Goal: Task Accomplishment & Management: Manage account settings

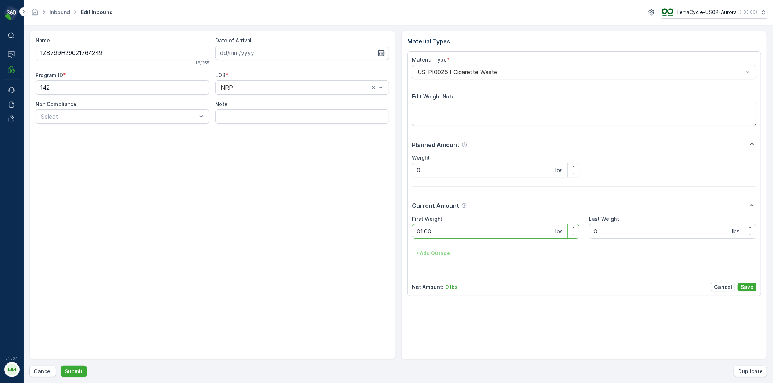
click at [61, 366] on button "Submit" at bounding box center [74, 372] width 26 height 12
type Weight "01.00"
click at [61, 366] on button "Submit" at bounding box center [74, 372] width 26 height 12
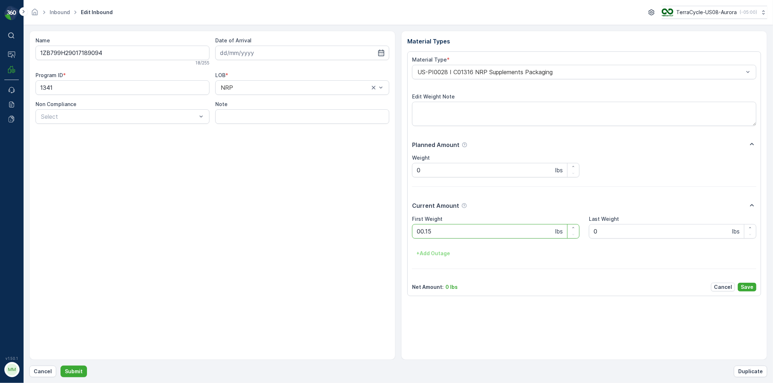
click at [61, 366] on button "Submit" at bounding box center [74, 372] width 26 height 12
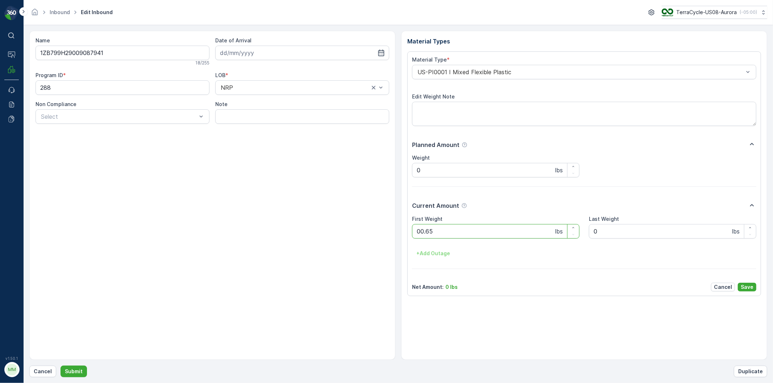
click at [61, 366] on button "Submit" at bounding box center [74, 372] width 26 height 12
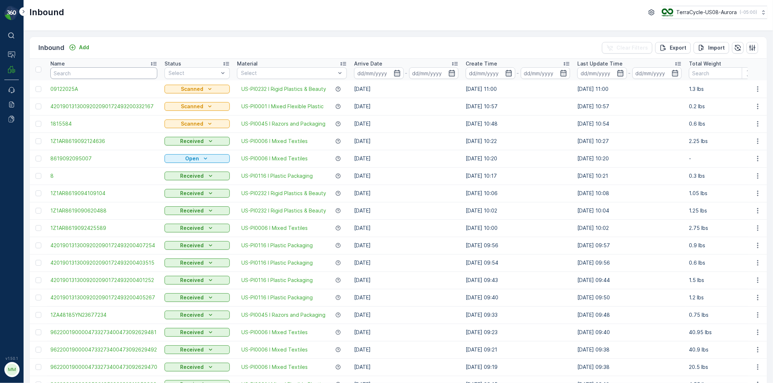
click at [142, 69] on input "text" at bounding box center [103, 73] width 107 height 12
type input "13065519"
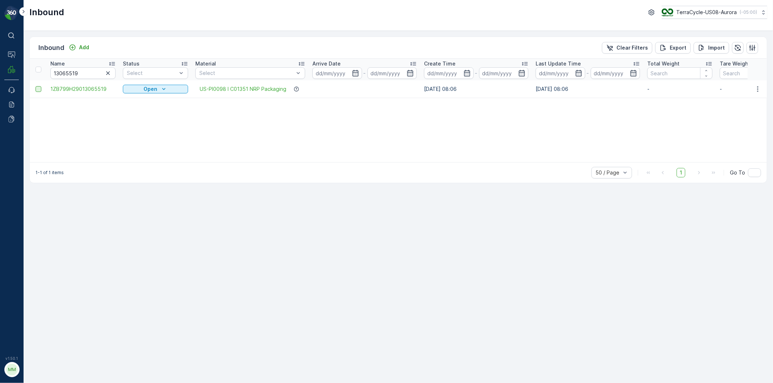
click at [39, 88] on div at bounding box center [39, 89] width 6 height 6
click at [36, 86] on input "checkbox" at bounding box center [36, 86] width 0 height 0
click at [685, 53] on div "Print QR" at bounding box center [690, 47] width 22 height 21
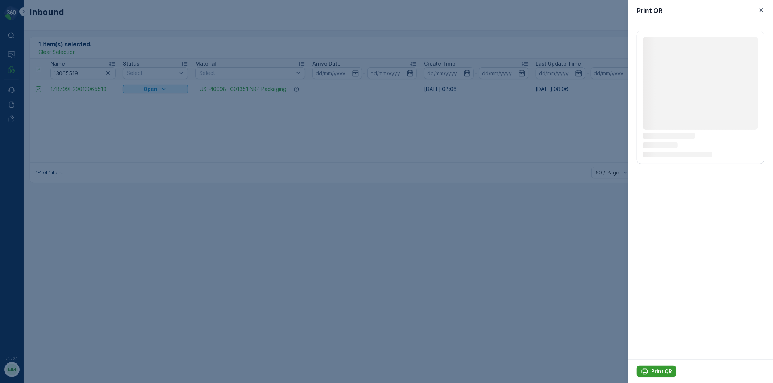
click at [658, 367] on button "Print QR" at bounding box center [656, 372] width 39 height 12
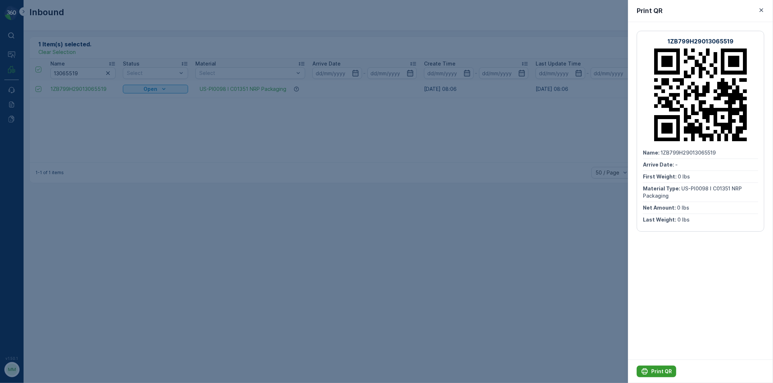
click at [658, 367] on button "Print QR" at bounding box center [656, 372] width 39 height 12
click at [304, 188] on div at bounding box center [386, 191] width 773 height 383
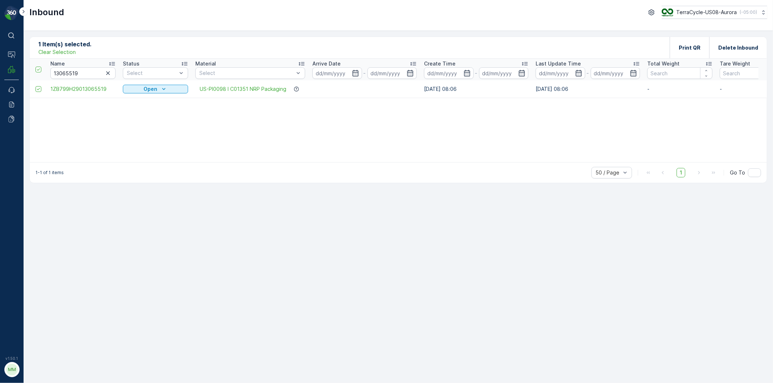
click at [107, 73] on icon "button" at bounding box center [107, 73] width 7 height 7
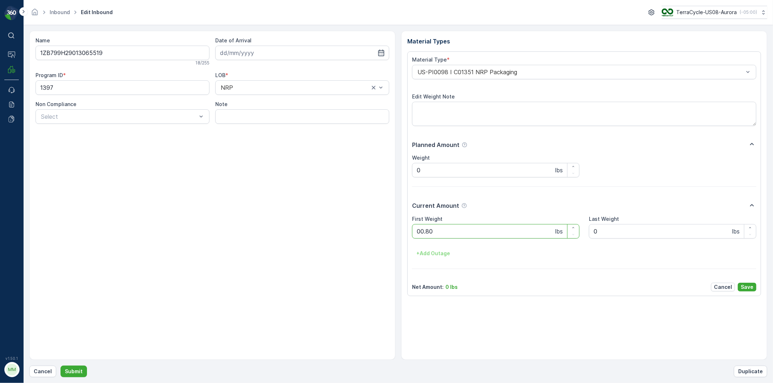
click at [61, 366] on button "Submit" at bounding box center [74, 372] width 26 height 12
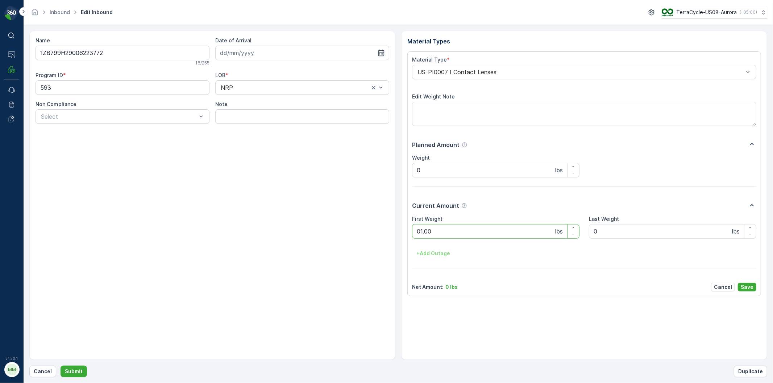
click at [61, 366] on button "Submit" at bounding box center [74, 372] width 26 height 12
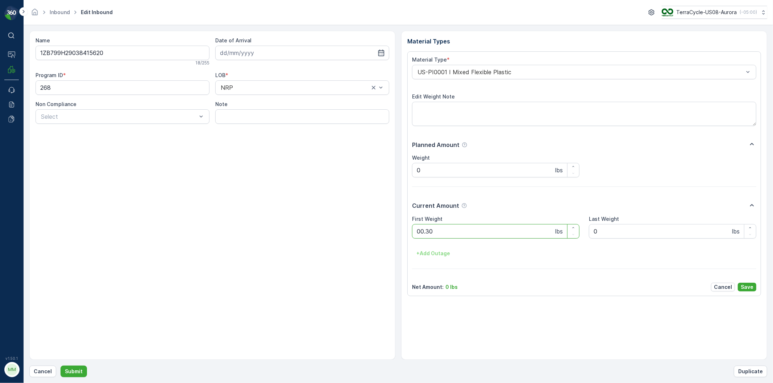
click at [61, 366] on button "Submit" at bounding box center [74, 372] width 26 height 12
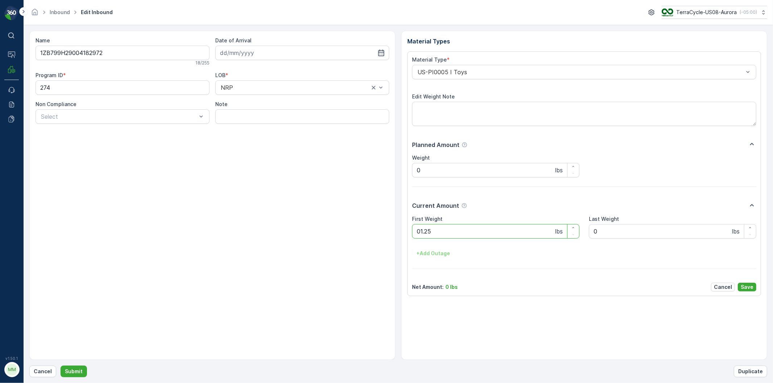
click at [61, 366] on button "Submit" at bounding box center [74, 372] width 26 height 12
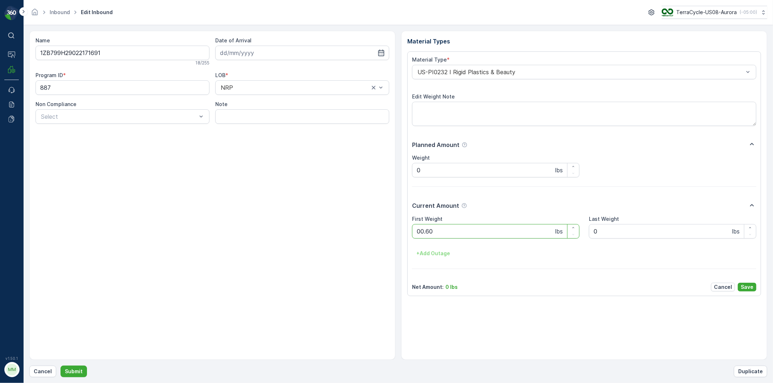
click at [61, 366] on button "Submit" at bounding box center [74, 372] width 26 height 12
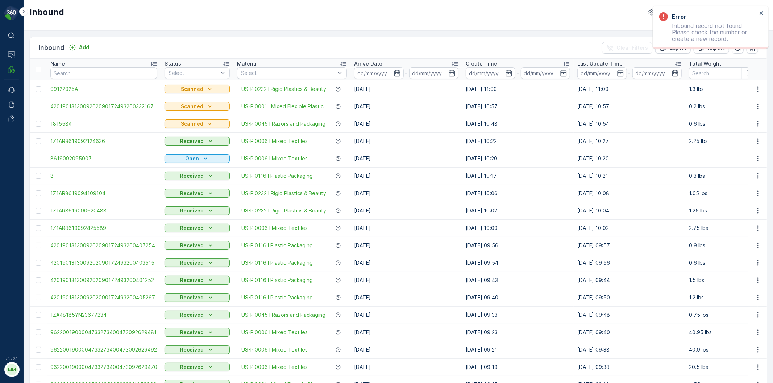
click at [79, 42] on div "Inbound Add Clear Filters Export Import" at bounding box center [398, 48] width 737 height 22
click at [79, 52] on div "Add" at bounding box center [79, 47] width 26 height 9
click at [84, 43] on div "Inbound Add Clear Filters Export Import" at bounding box center [398, 48] width 737 height 22
click at [85, 44] on p "Add" at bounding box center [84, 47] width 10 height 7
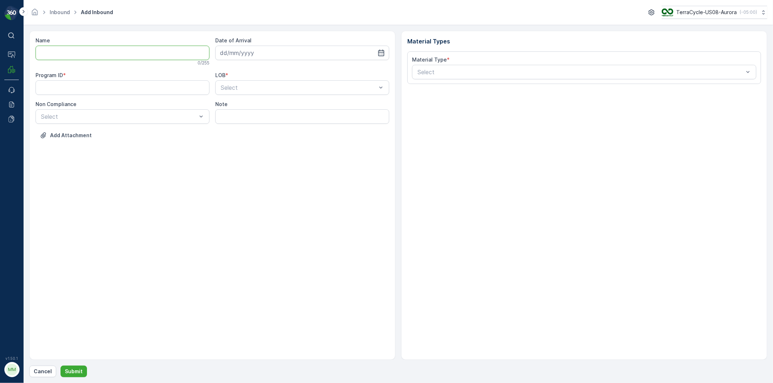
drag, startPoint x: 97, startPoint y: 55, endPoint x: 105, endPoint y: 59, distance: 8.9
click at [98, 56] on input "Name" at bounding box center [123, 53] width 174 height 14
type input "4206050655809434630109355074889910"
click at [61, 366] on button "Submit" at bounding box center [74, 372] width 26 height 12
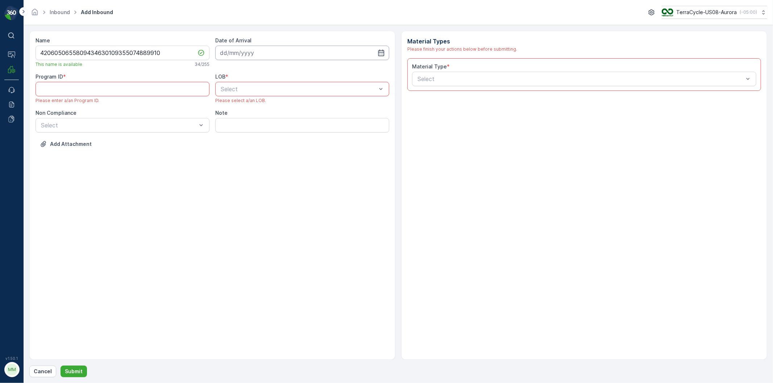
click at [300, 49] on input at bounding box center [302, 53] width 174 height 14
click at [291, 114] on div "12" at bounding box center [293, 114] width 12 height 12
type input "[DATE]"
click at [171, 86] on ID "Program ID" at bounding box center [123, 89] width 174 height 14
drag, startPoint x: 222, startPoint y: 170, endPoint x: 223, endPoint y: 112, distance: 58.0
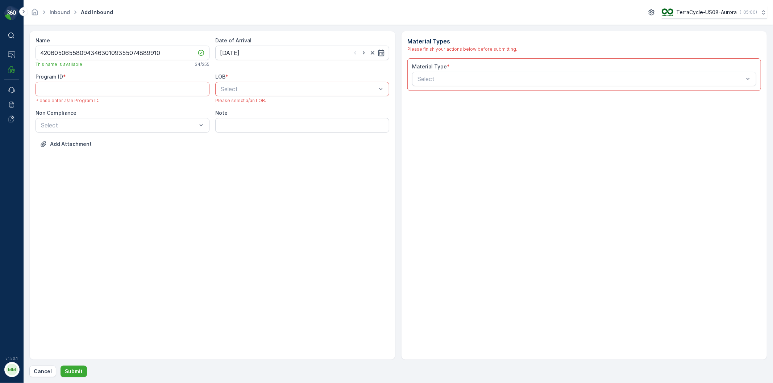
click at [222, 168] on div "Name 4206050655809434630109355074889910 This name is available 34 / 255 Date of…" at bounding box center [212, 195] width 366 height 329
click at [224, 106] on span "NRP" at bounding box center [226, 107] width 12 height 7
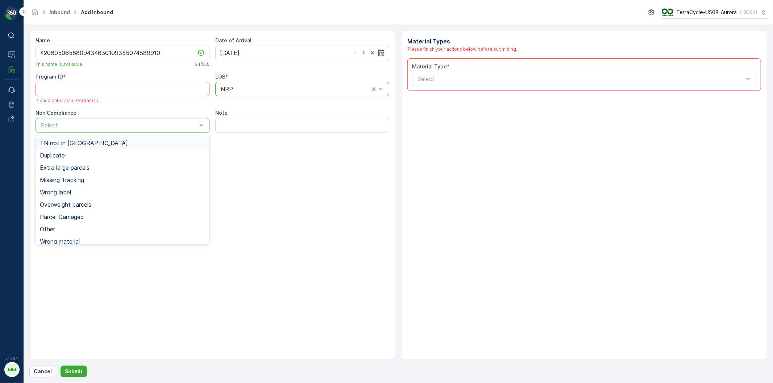
click at [108, 146] on div "TN not in [GEOGRAPHIC_DATA]" at bounding box center [122, 143] width 165 height 7
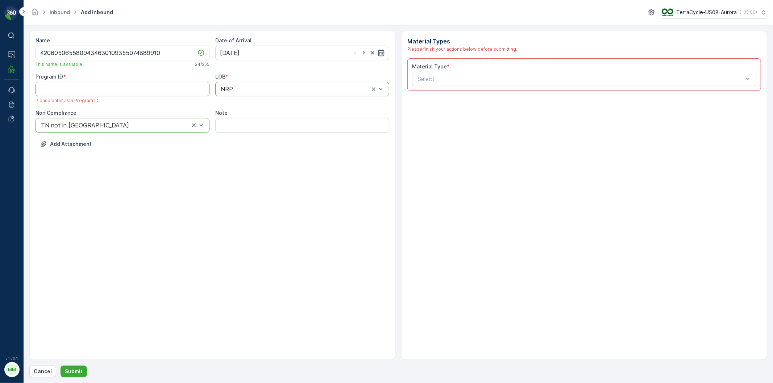
click at [96, 92] on ID "Program ID" at bounding box center [123, 89] width 174 height 14
type ID "232"
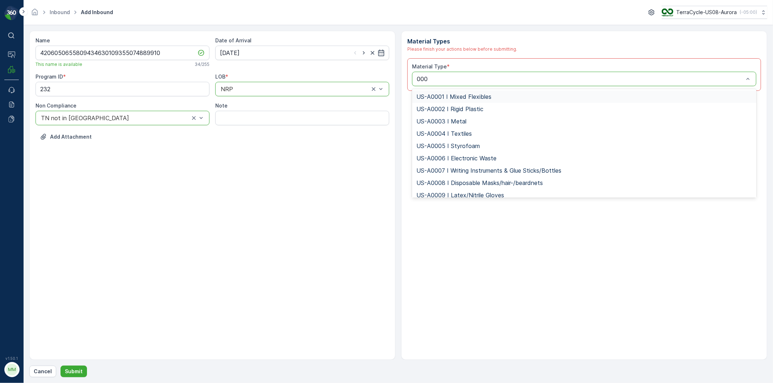
type input "0007"
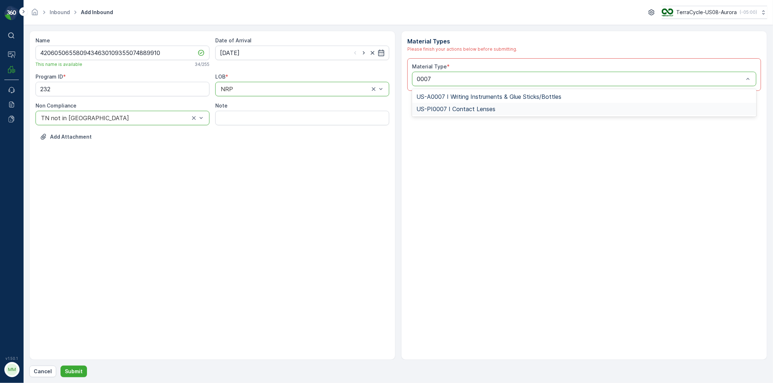
click at [443, 112] on span "US-PI0007 I Contact Lenses" at bounding box center [455, 109] width 79 height 7
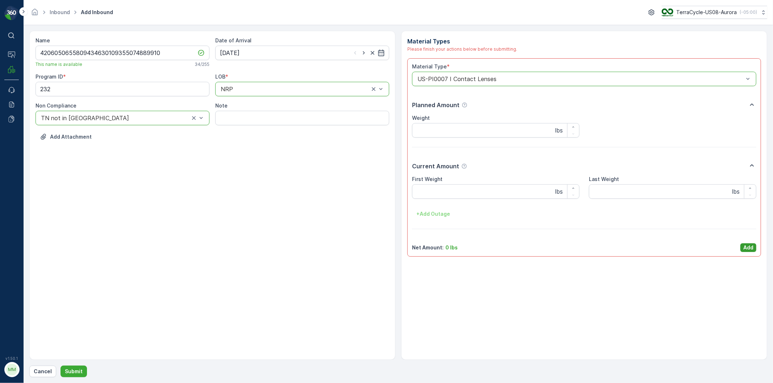
click at [750, 248] on p "Add" at bounding box center [748, 247] width 10 height 7
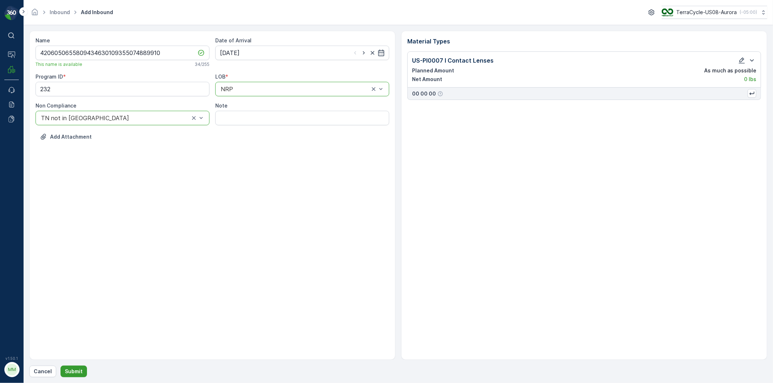
click at [84, 374] on button "Submit" at bounding box center [74, 372] width 26 height 12
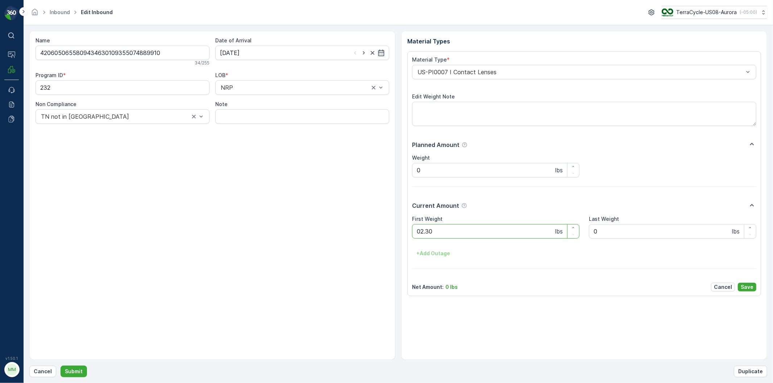
click at [61, 366] on button "Submit" at bounding box center [74, 372] width 26 height 12
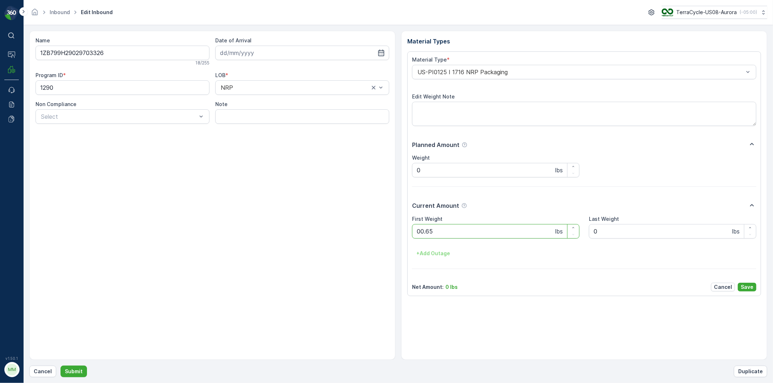
click at [61, 366] on button "Submit" at bounding box center [74, 372] width 26 height 12
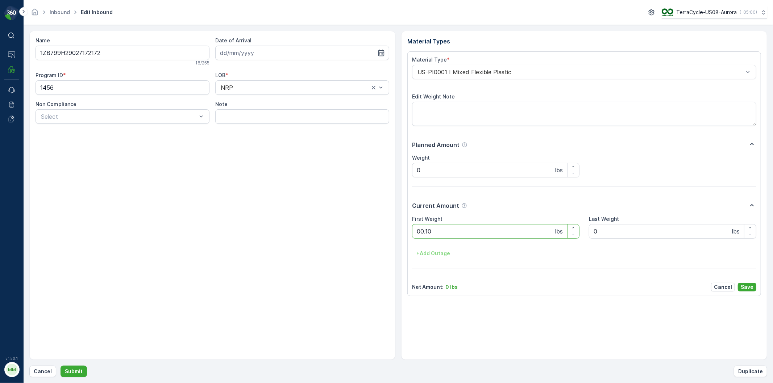
click at [61, 366] on button "Submit" at bounding box center [74, 372] width 26 height 12
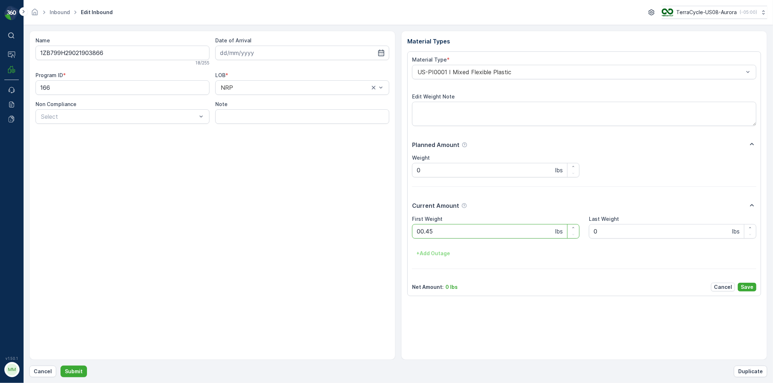
click at [61, 366] on button "Submit" at bounding box center [74, 372] width 26 height 12
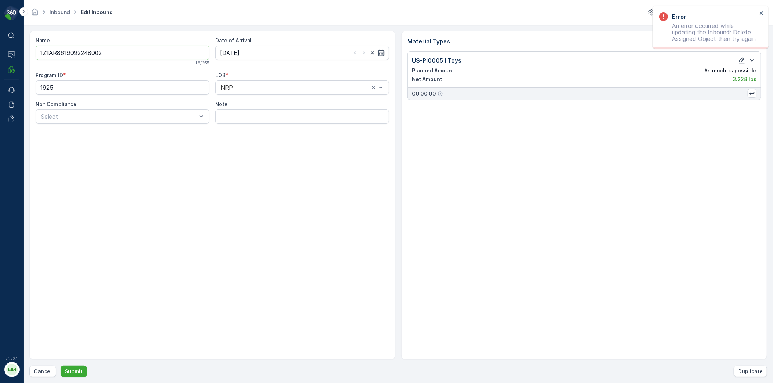
click at [117, 54] on input "1Z1AR8619092248002" at bounding box center [123, 53] width 174 height 14
click at [127, 184] on div "Name 1Z1AR8619092248002 18 / 255 Date of Arrival 03.03.2025 Program ID * 1925 L…" at bounding box center [212, 195] width 366 height 329
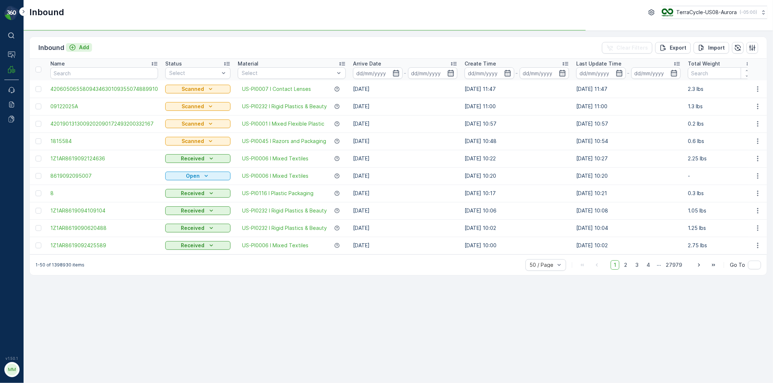
click at [71, 48] on icon "Add" at bounding box center [72, 47] width 7 height 7
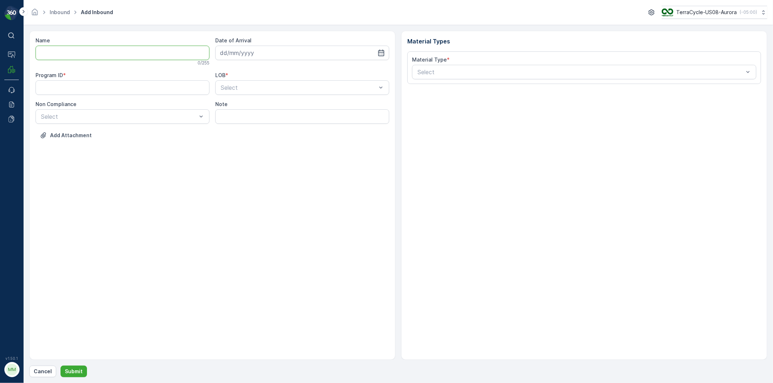
click at [81, 48] on input "Name" at bounding box center [123, 53] width 174 height 14
click at [61, 366] on button "Submit" at bounding box center [74, 372] width 26 height 12
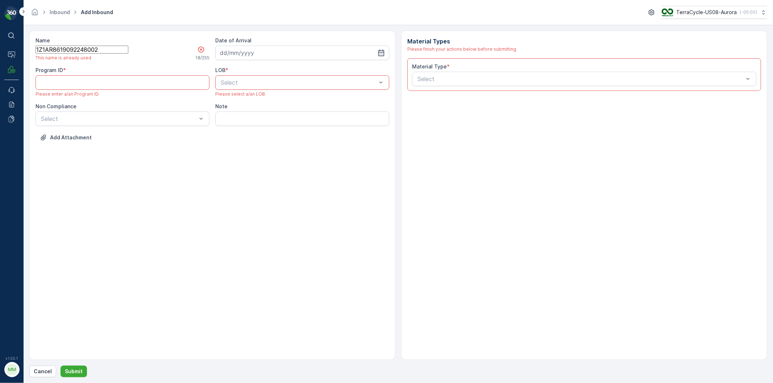
click at [128, 49] on input "1Z1AR8619092248002" at bounding box center [82, 50] width 93 height 8
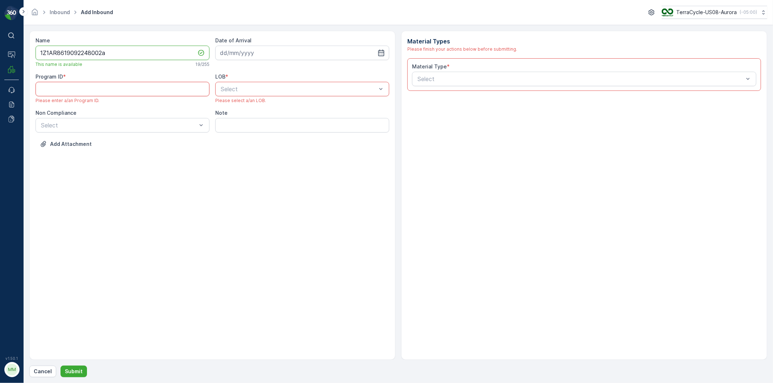
type input "1Z1AR8619092248002a"
click at [153, 92] on ID "Program ID" at bounding box center [123, 89] width 174 height 14
click at [209, 153] on div "Add Attachment" at bounding box center [213, 148] width 354 height 20
click at [236, 52] on input at bounding box center [302, 53] width 174 height 14
click at [296, 116] on div "12" at bounding box center [293, 114] width 12 height 12
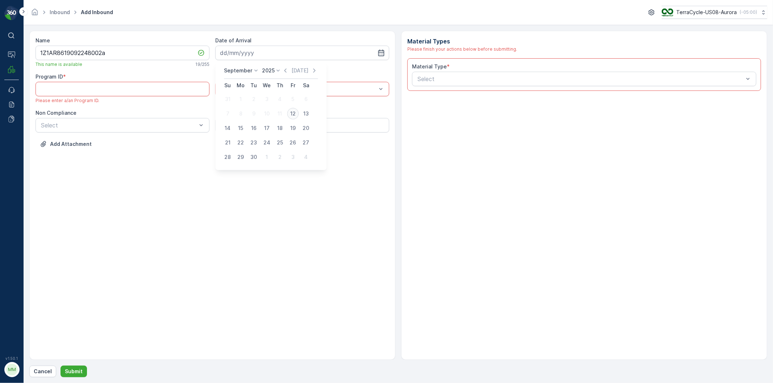
type input "[DATE]"
click at [231, 109] on div "NRP" at bounding box center [302, 107] width 165 height 7
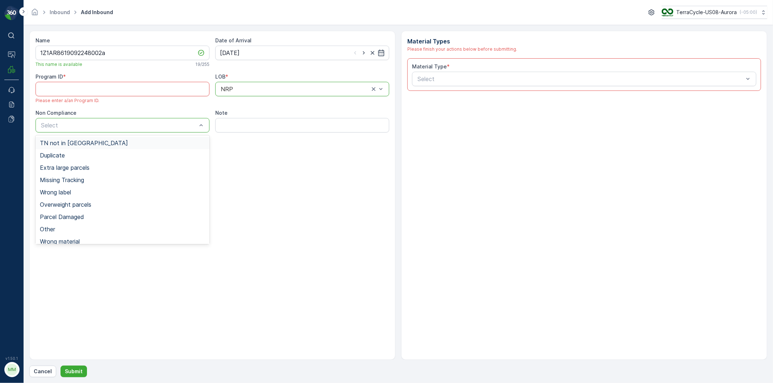
click at [106, 144] on div "TN not in [GEOGRAPHIC_DATA]" at bounding box center [122, 143] width 165 height 7
click at [121, 121] on div "TN not in [GEOGRAPHIC_DATA]" at bounding box center [123, 125] width 174 height 14
click at [51, 158] on span "Duplicate" at bounding box center [52, 155] width 25 height 7
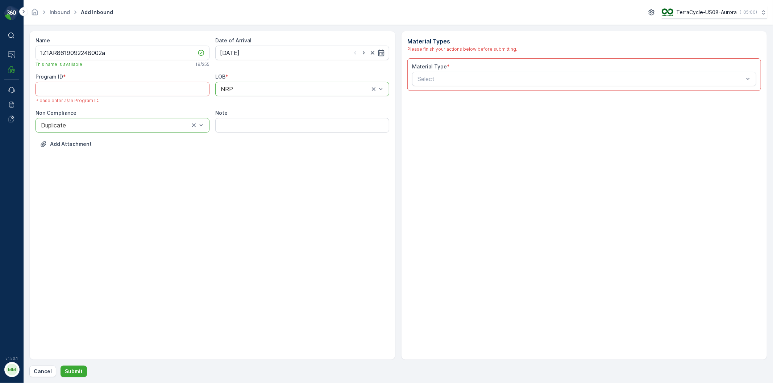
drag, startPoint x: 111, startPoint y: 91, endPoint x: 112, endPoint y: 95, distance: 4.1
click at [111, 91] on ID "Program ID" at bounding box center [123, 89] width 174 height 14
paste ID "1925"
type ID "1925"
click at [562, 70] on div "Material Type *" at bounding box center [584, 66] width 344 height 7
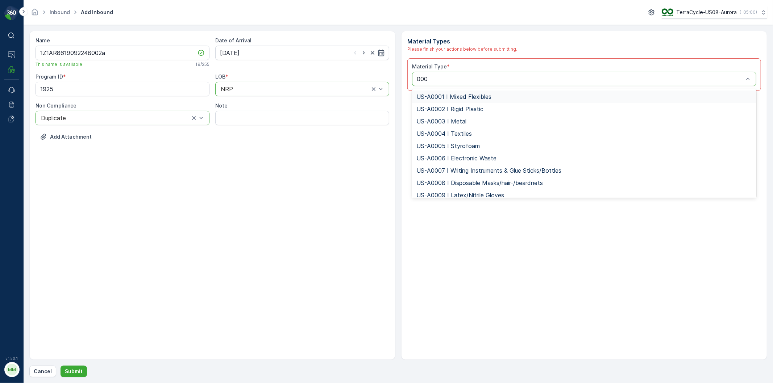
type input "0005"
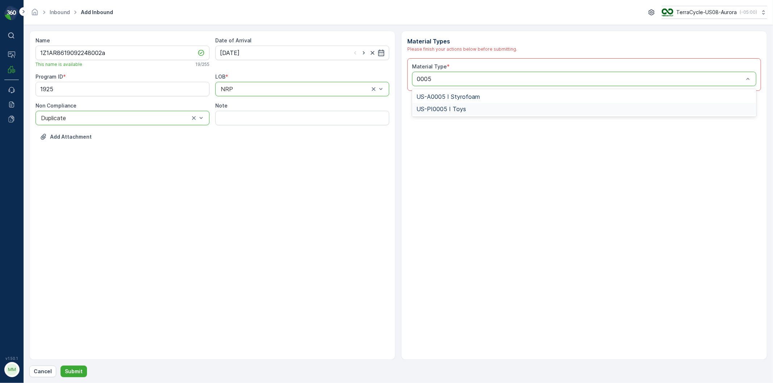
click at [457, 110] on span "US-PI0005 I Toys" at bounding box center [441, 109] width 50 height 7
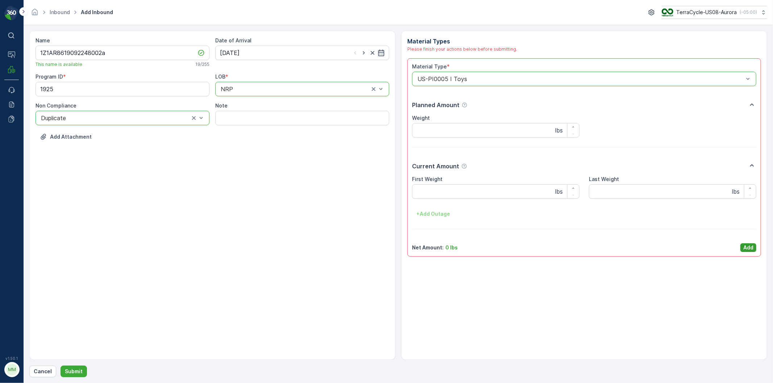
click at [743, 249] on p "Add" at bounding box center [748, 247] width 10 height 7
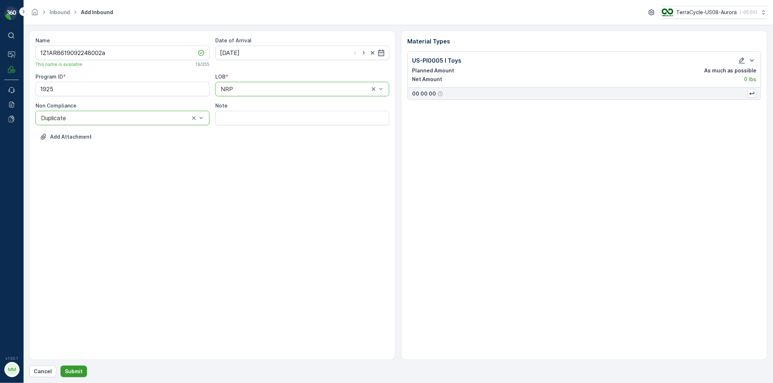
click at [80, 367] on button "Submit" at bounding box center [74, 372] width 26 height 12
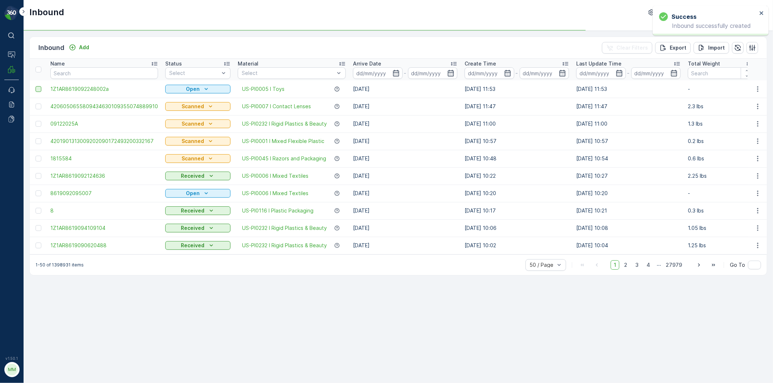
click at [40, 91] on div at bounding box center [39, 89] width 6 height 6
click at [36, 86] on input "checkbox" at bounding box center [36, 86] width 0 height 0
click at [688, 46] on p "Print QR" at bounding box center [690, 47] width 22 height 7
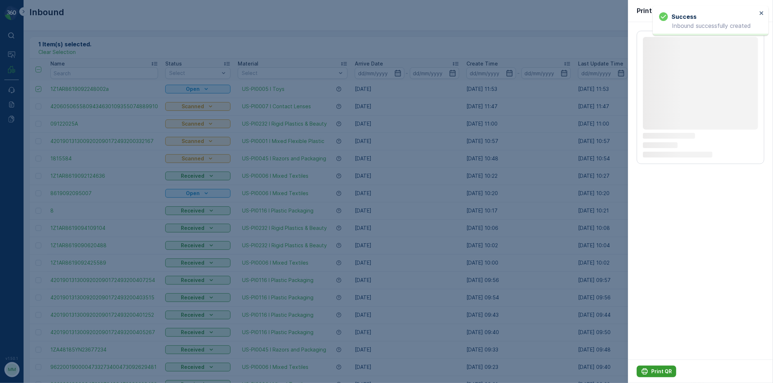
click at [651, 374] on p "Print QR" at bounding box center [661, 371] width 21 height 7
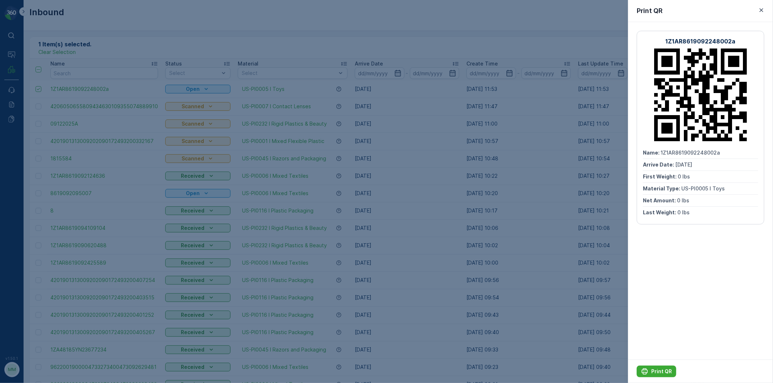
drag, startPoint x: 497, startPoint y: 215, endPoint x: 52, endPoint y: 14, distance: 488.0
click at [498, 214] on div at bounding box center [386, 191] width 773 height 383
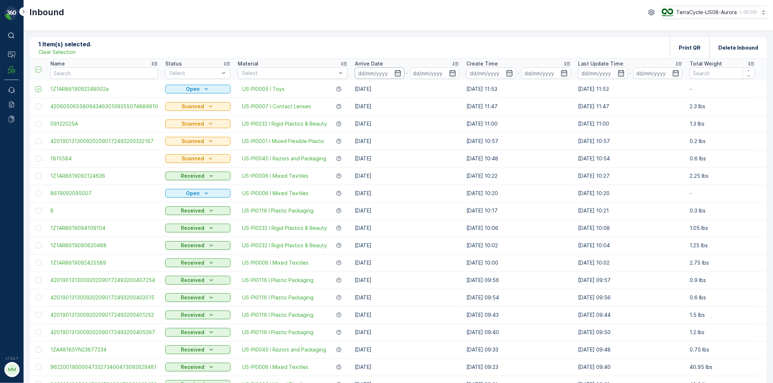
click at [55, 50] on p "Clear Selection" at bounding box center [56, 52] width 37 height 7
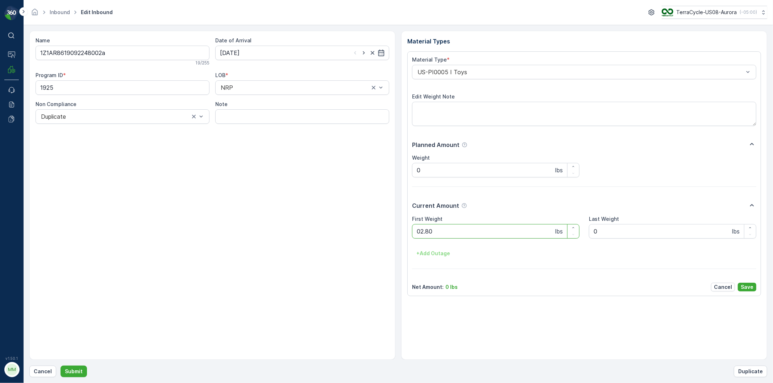
click at [61, 366] on button "Submit" at bounding box center [74, 372] width 26 height 12
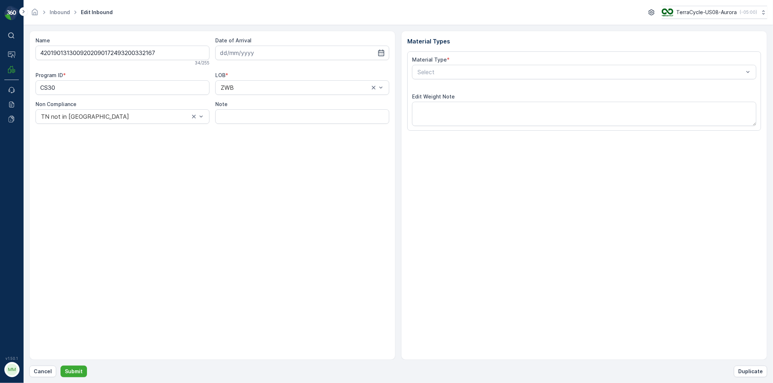
type input "[DATE]"
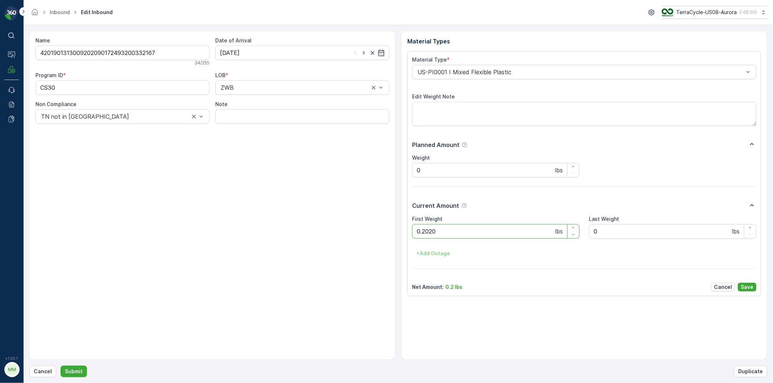
click at [61, 366] on button "Submit" at bounding box center [74, 372] width 26 height 12
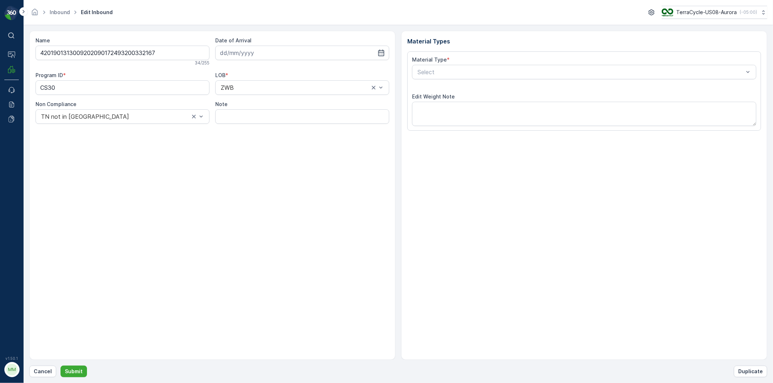
type input "[DATE]"
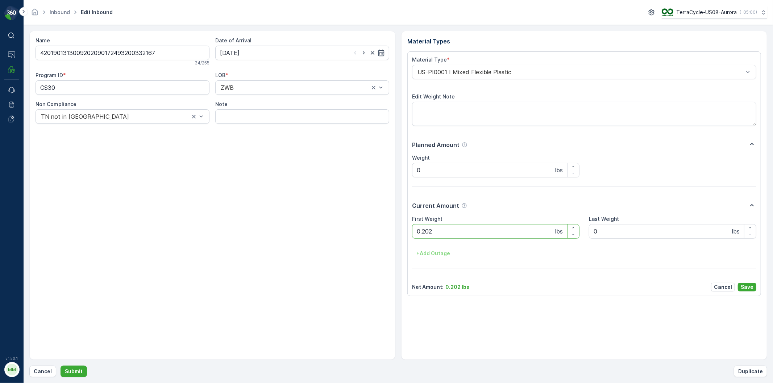
click at [170, 55] on input "4201901313009202090172493200332167" at bounding box center [123, 53] width 174 height 14
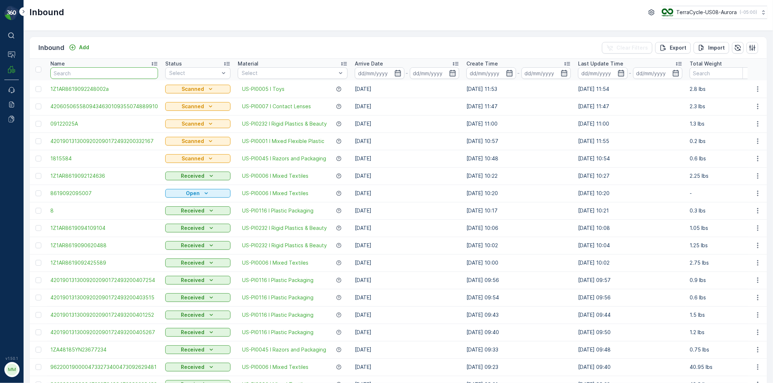
type input "4201901313009202090172493200332167"
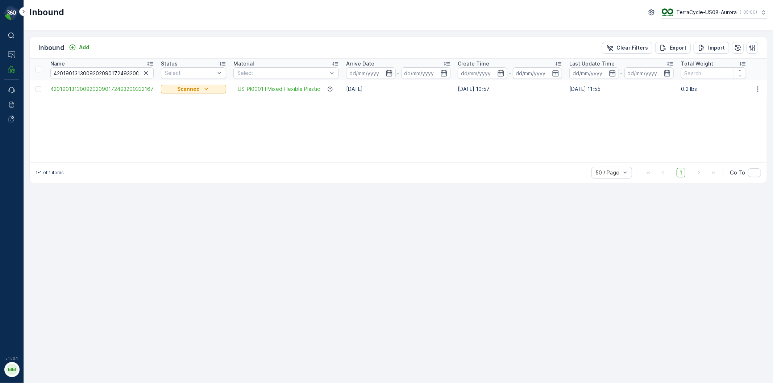
click at [41, 86] on td at bounding box center [38, 88] width 17 height 17
click at [40, 87] on div at bounding box center [39, 89] width 6 height 6
click at [36, 86] on input "checkbox" at bounding box center [36, 86] width 0 height 0
click at [682, 52] on div "Print QR" at bounding box center [690, 47] width 22 height 21
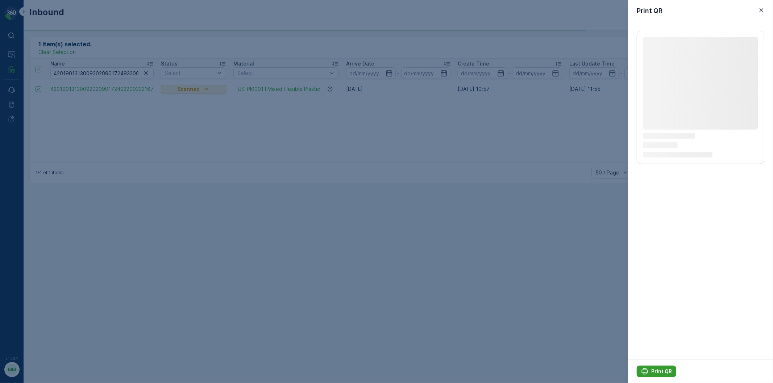
click at [658, 370] on p "Print QR" at bounding box center [661, 371] width 21 height 7
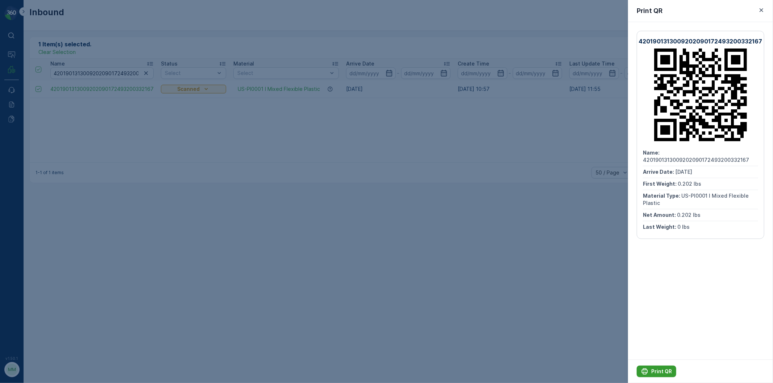
click at [658, 370] on p "Print QR" at bounding box center [661, 371] width 21 height 7
click at [140, 107] on div at bounding box center [386, 191] width 773 height 383
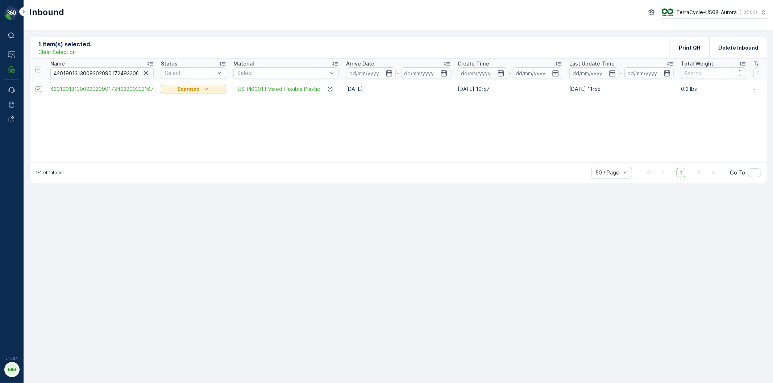
click at [146, 76] on icon "button" at bounding box center [145, 73] width 7 height 7
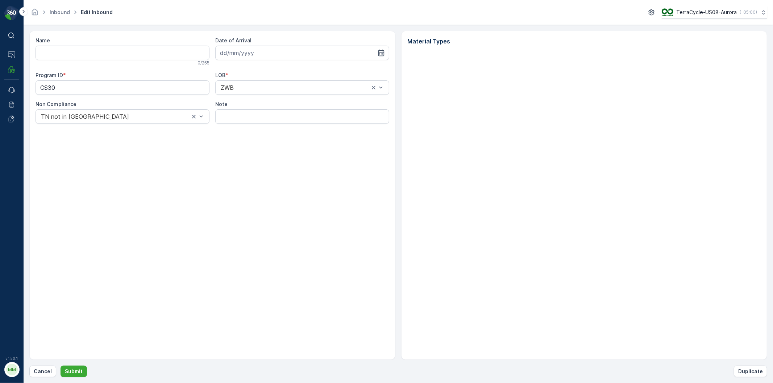
type input "4201901313009202090172493200332167"
type input "[DATE]"
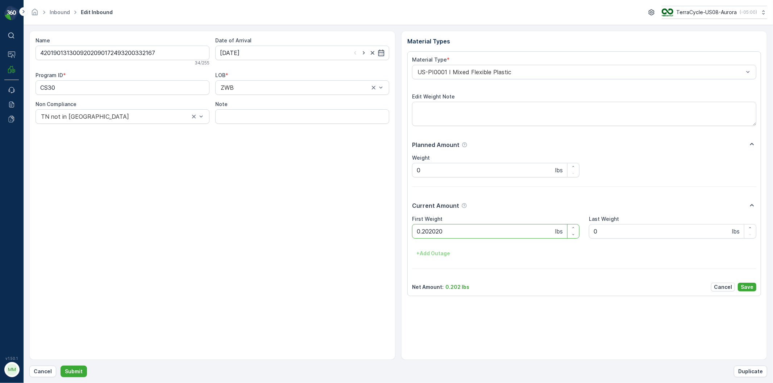
click at [61, 366] on button "Submit" at bounding box center [74, 372] width 26 height 12
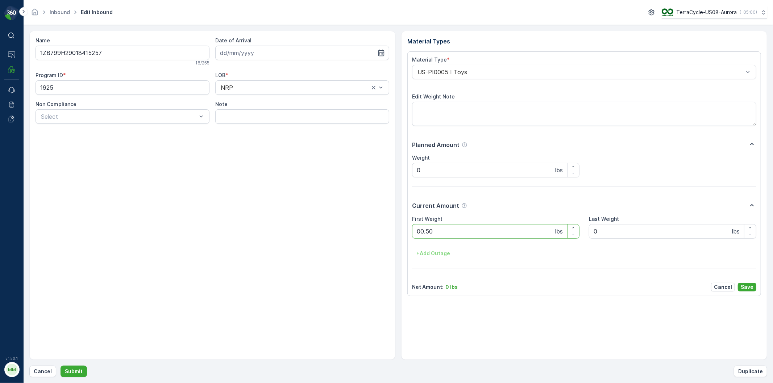
click at [61, 366] on button "Submit" at bounding box center [74, 372] width 26 height 12
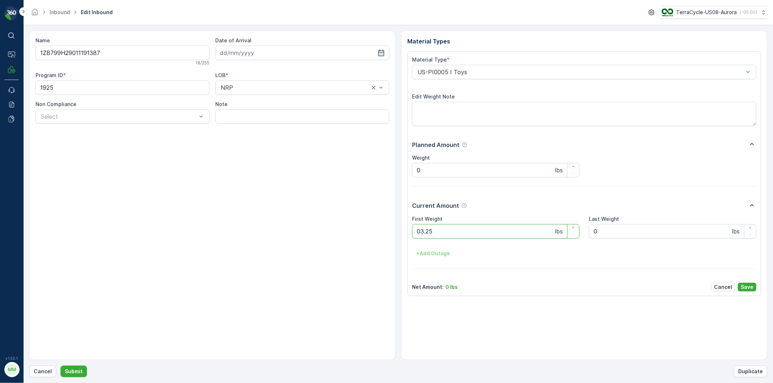
click at [61, 366] on button "Submit" at bounding box center [74, 372] width 26 height 12
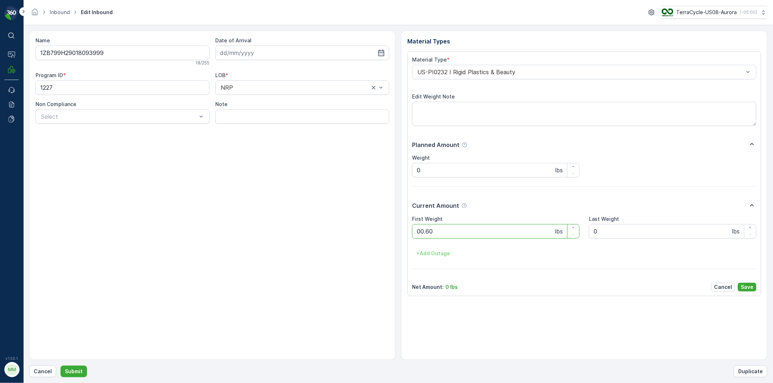
click at [61, 366] on button "Submit" at bounding box center [74, 372] width 26 height 12
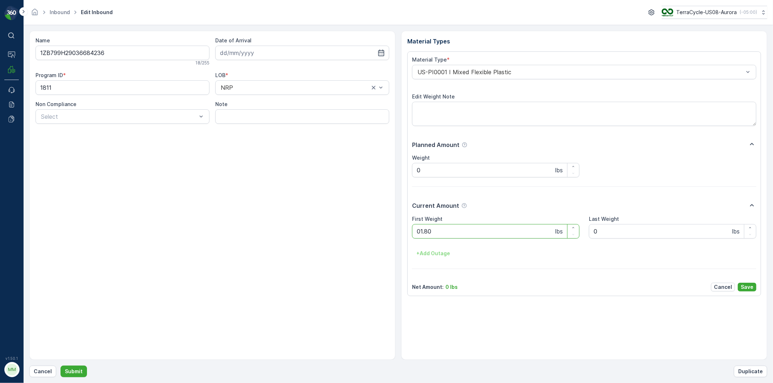
click at [61, 366] on button "Submit" at bounding box center [74, 372] width 26 height 12
click at [165, 51] on input "4206050655809434630109355074889910" at bounding box center [123, 53] width 174 height 14
drag, startPoint x: 86, startPoint y: 267, endPoint x: 88, endPoint y: 225, distance: 42.5
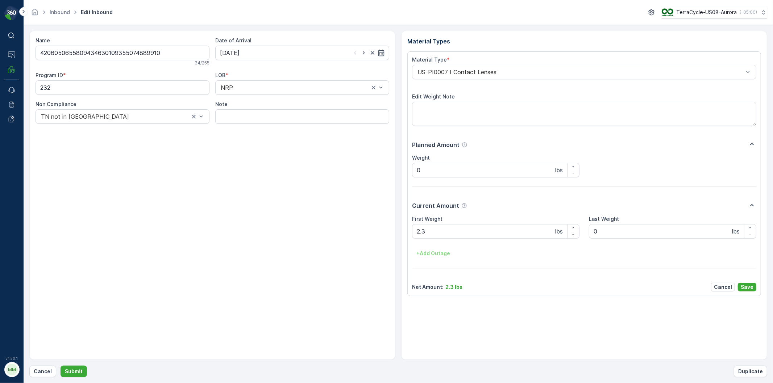
click at [87, 265] on div "Name 4206050655809434630109355074889910 34 / 255 Date of Arrival [DATE] Program…" at bounding box center [212, 195] width 366 height 329
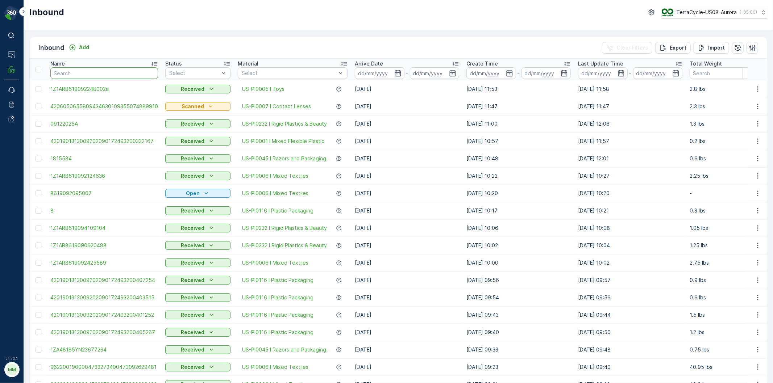
type input "4206050655809434630109355074889910"
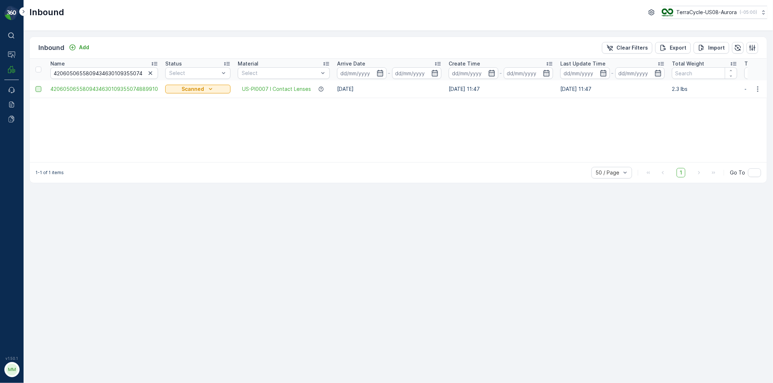
click at [38, 92] on div at bounding box center [39, 89] width 6 height 6
click at [36, 86] on input "checkbox" at bounding box center [36, 86] width 0 height 0
click at [690, 45] on p "Print QR" at bounding box center [690, 47] width 22 height 7
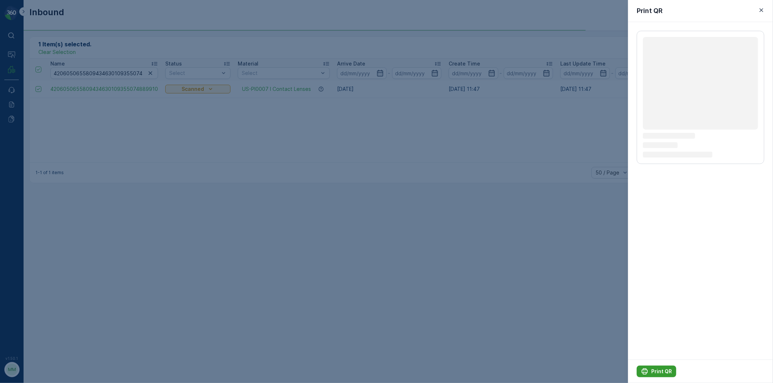
click at [651, 372] on div "Print QR" at bounding box center [656, 371] width 31 height 7
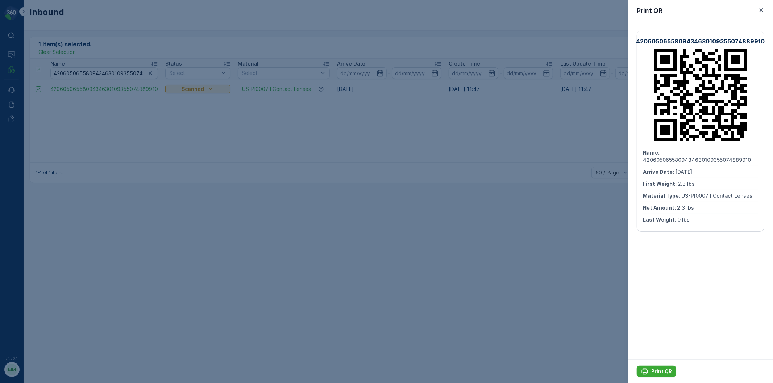
click at [390, 264] on div at bounding box center [386, 191] width 773 height 383
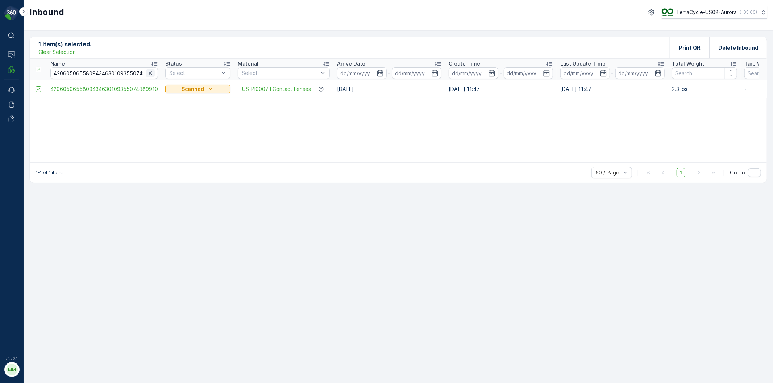
click at [147, 75] on icon "button" at bounding box center [150, 73] width 7 height 7
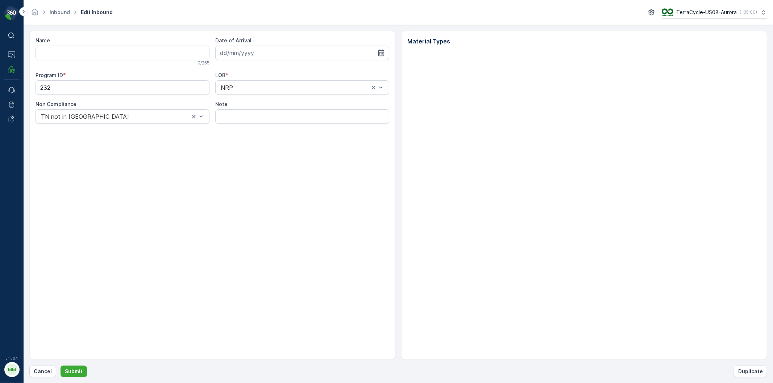
type input "4206050655809434630109355074889910"
type input "[DATE]"
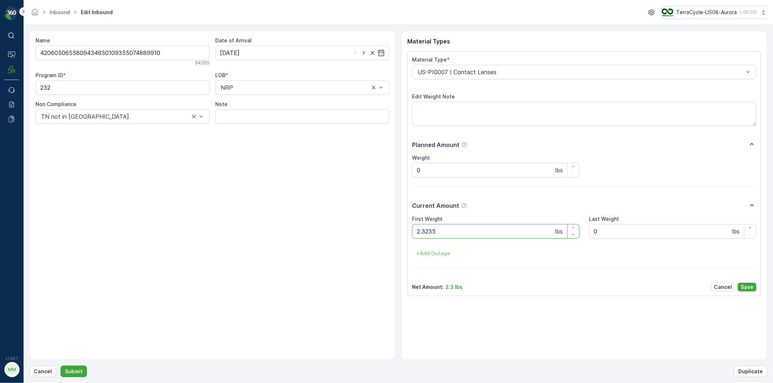
click at [61, 366] on button "Submit" at bounding box center [74, 372] width 26 height 12
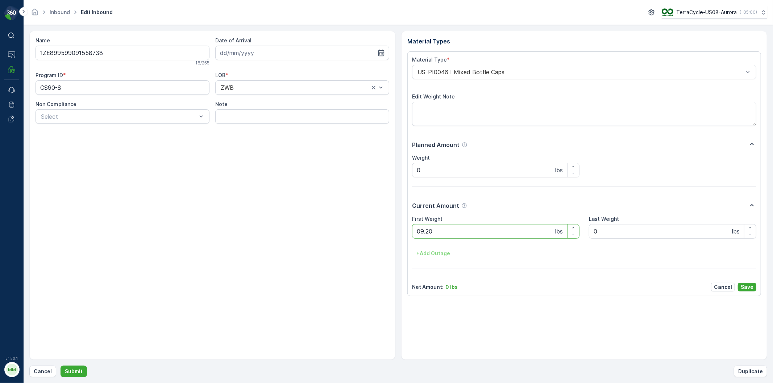
click at [61, 366] on button "Submit" at bounding box center [74, 372] width 26 height 12
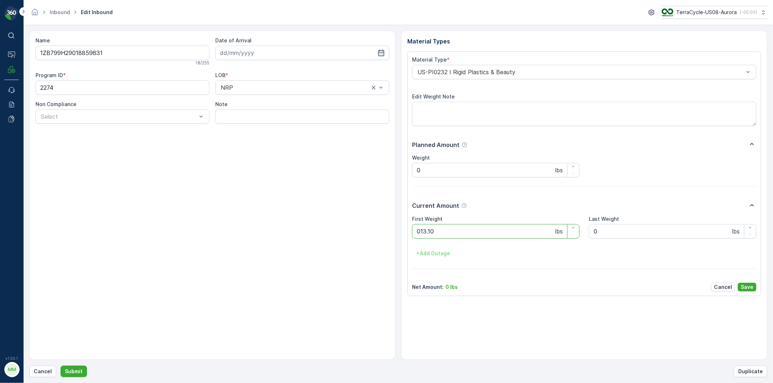
click at [61, 366] on button "Submit" at bounding box center [74, 372] width 26 height 12
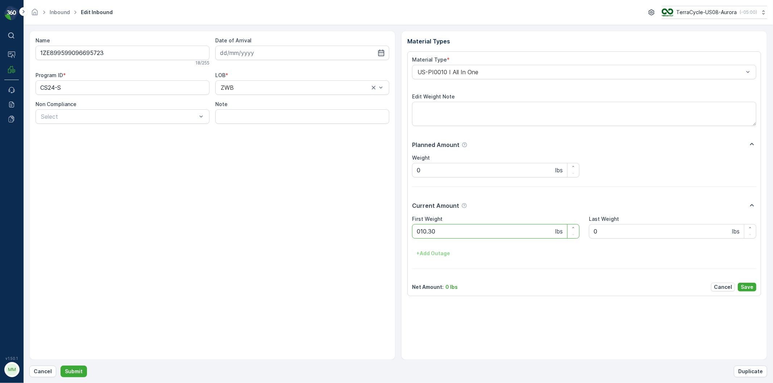
click at [61, 366] on button "Submit" at bounding box center [74, 372] width 26 height 12
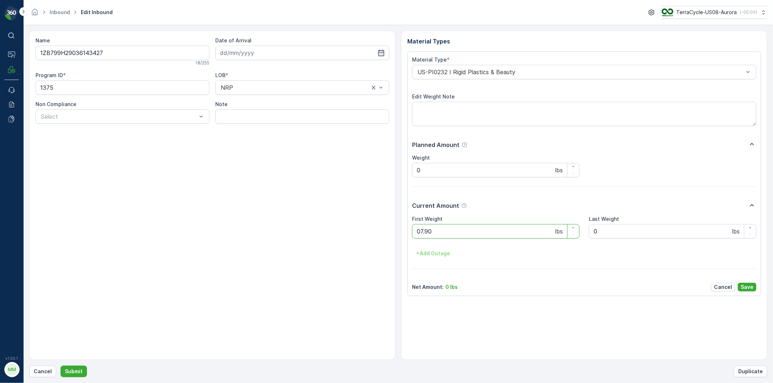
click at [61, 366] on button "Submit" at bounding box center [74, 372] width 26 height 12
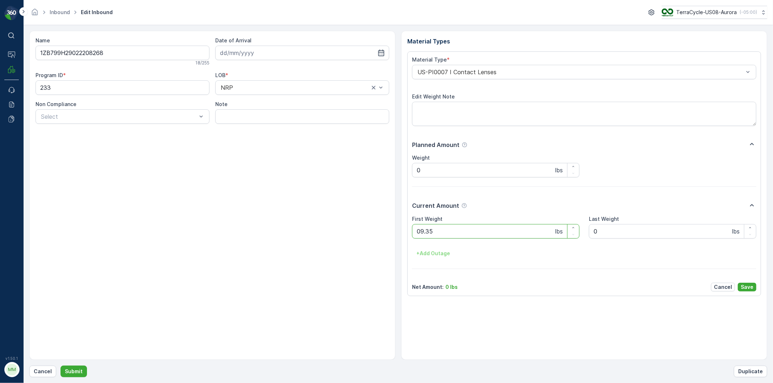
click at [61, 366] on button "Submit" at bounding box center [74, 372] width 26 height 12
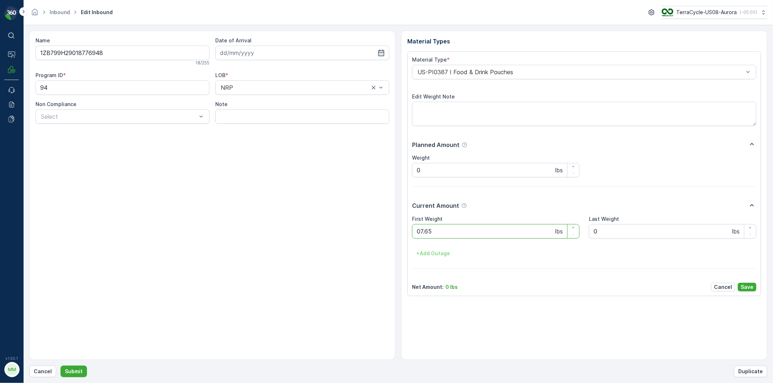
click at [61, 366] on button "Submit" at bounding box center [74, 372] width 26 height 12
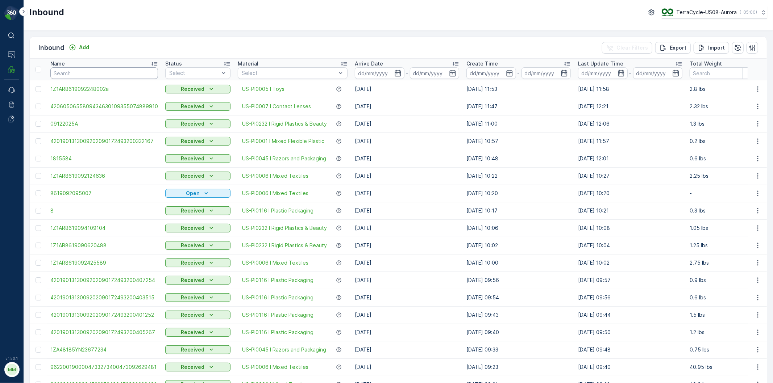
drag, startPoint x: 104, startPoint y: 71, endPoint x: 111, endPoint y: 69, distance: 6.9
click at [104, 71] on input "text" at bounding box center [104, 73] width 108 height 12
type input "228951"
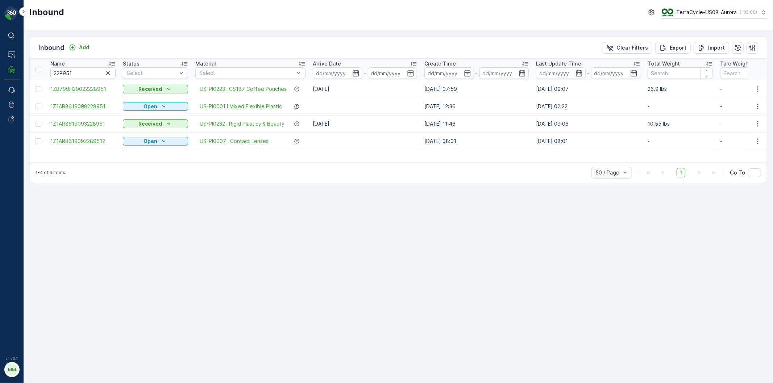
drag, startPoint x: 38, startPoint y: 91, endPoint x: 45, endPoint y: 91, distance: 6.5
click at [38, 91] on div at bounding box center [39, 89] width 6 height 6
click at [36, 86] on input "checkbox" at bounding box center [36, 86] width 0 height 0
click at [690, 49] on p "Print QR" at bounding box center [690, 47] width 22 height 7
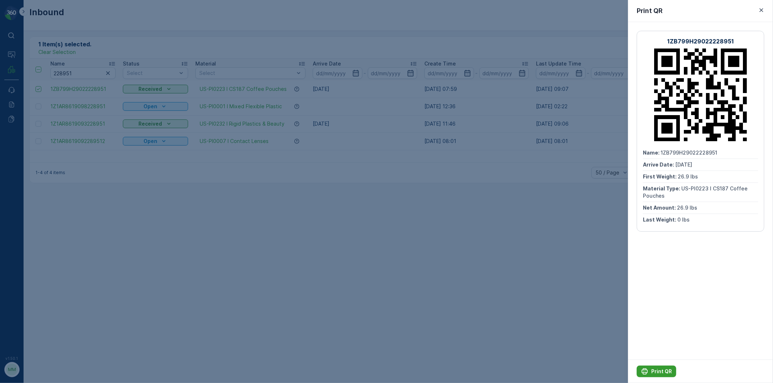
click at [647, 370] on icon "Print QR" at bounding box center [645, 372] width 6 height 6
click at [531, 288] on div at bounding box center [386, 191] width 773 height 383
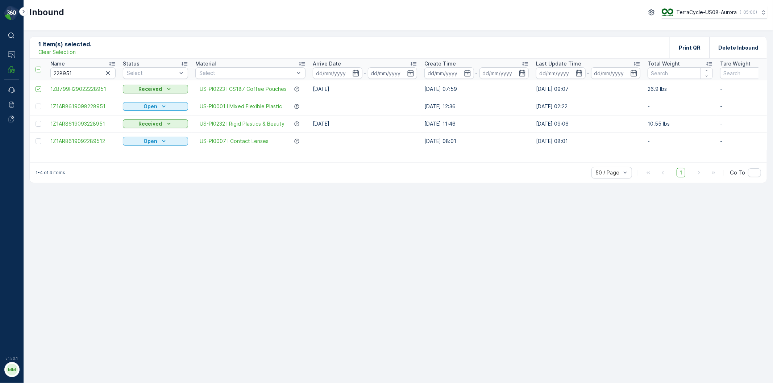
click at [34, 87] on td at bounding box center [38, 88] width 17 height 17
click at [41, 92] on td at bounding box center [38, 88] width 17 height 17
click at [39, 90] on icon at bounding box center [38, 89] width 5 height 5
click at [36, 86] on input "checkbox" at bounding box center [36, 86] width 0 height 0
drag, startPoint x: 36, startPoint y: 104, endPoint x: 41, endPoint y: 107, distance: 6.2
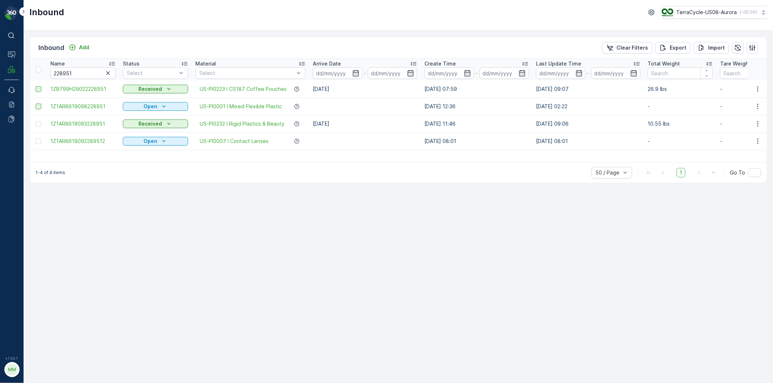
click at [36, 104] on div at bounding box center [39, 107] width 6 height 6
click at [36, 104] on input "checkbox" at bounding box center [36, 104] width 0 height 0
click at [697, 40] on div "Print QR" at bounding box center [690, 47] width 22 height 21
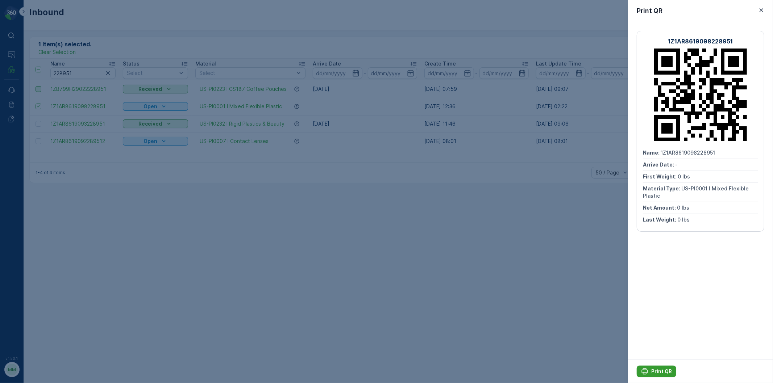
click at [646, 373] on icon "Print QR" at bounding box center [644, 371] width 7 height 7
click at [551, 325] on div at bounding box center [386, 191] width 773 height 383
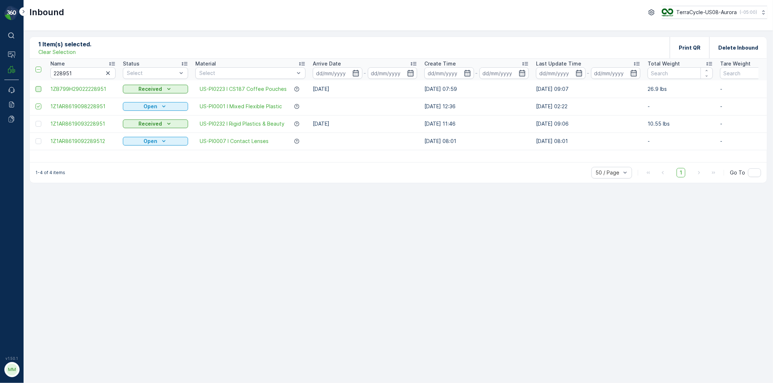
click at [72, 53] on p "Clear Selection" at bounding box center [56, 52] width 37 height 7
click at [110, 69] on button "button" at bounding box center [108, 73] width 9 height 9
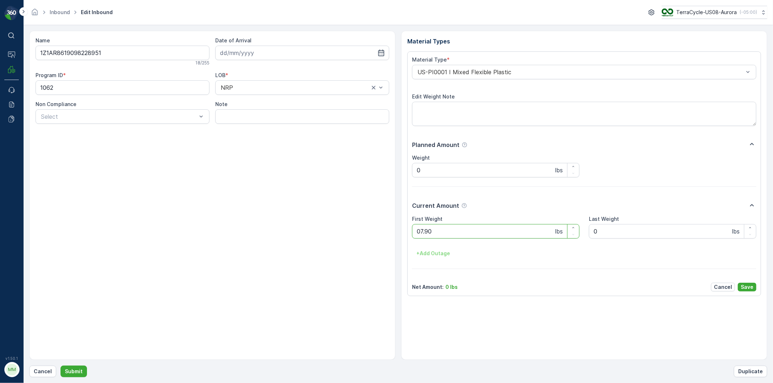
click at [61, 366] on button "Submit" at bounding box center [74, 372] width 26 height 12
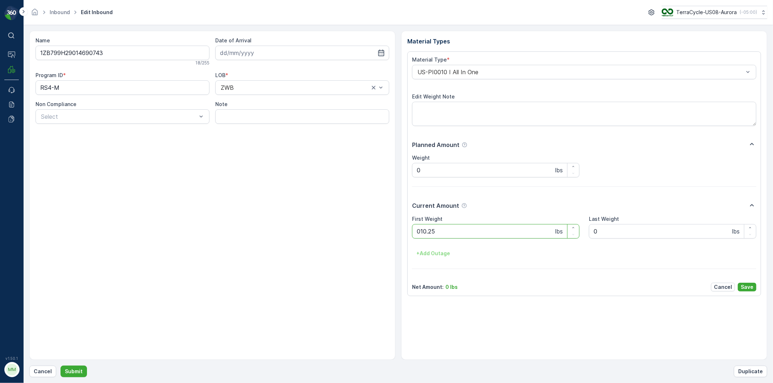
click at [61, 366] on button "Submit" at bounding box center [74, 372] width 26 height 12
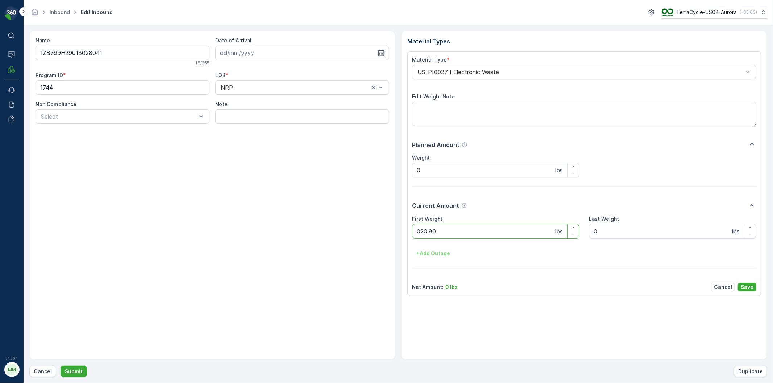
click at [61, 366] on button "Submit" at bounding box center [74, 372] width 26 height 12
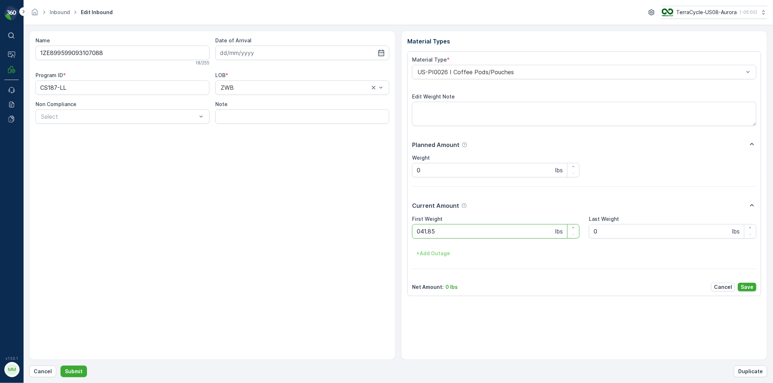
click at [61, 366] on button "Submit" at bounding box center [74, 372] width 26 height 12
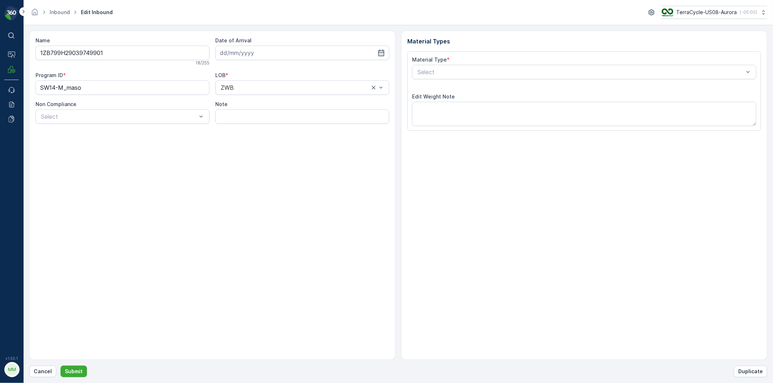
type input "[DATE]"
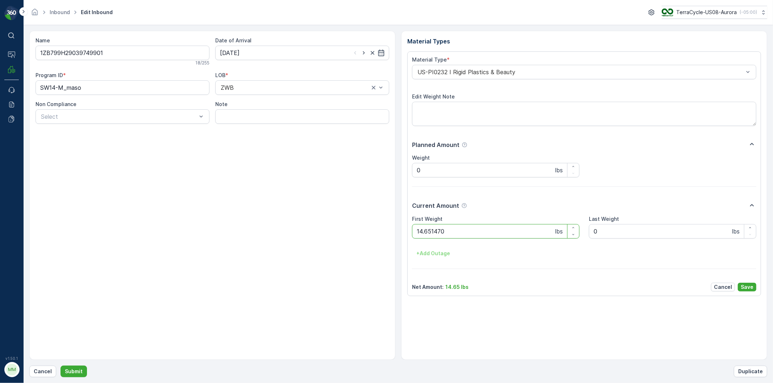
click at [61, 366] on button "Submit" at bounding box center [74, 372] width 26 height 12
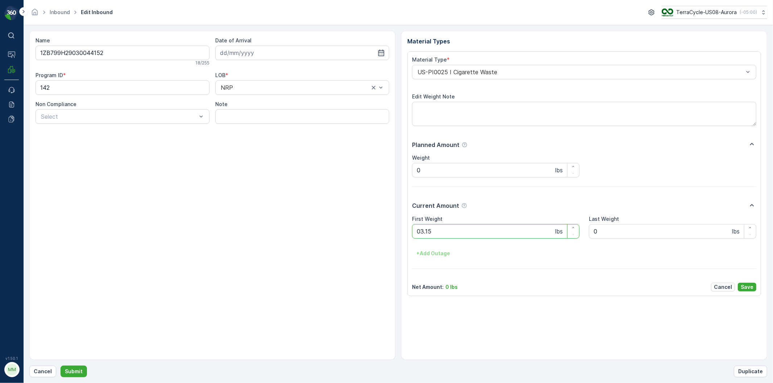
click at [61, 366] on button "Submit" at bounding box center [74, 372] width 26 height 12
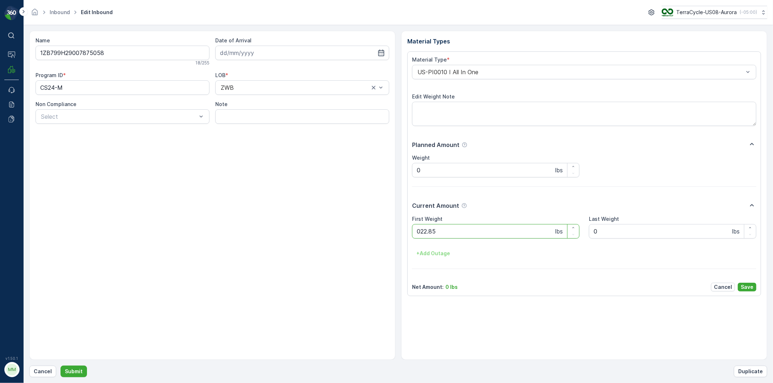
click at [61, 366] on button "Submit" at bounding box center [74, 372] width 26 height 12
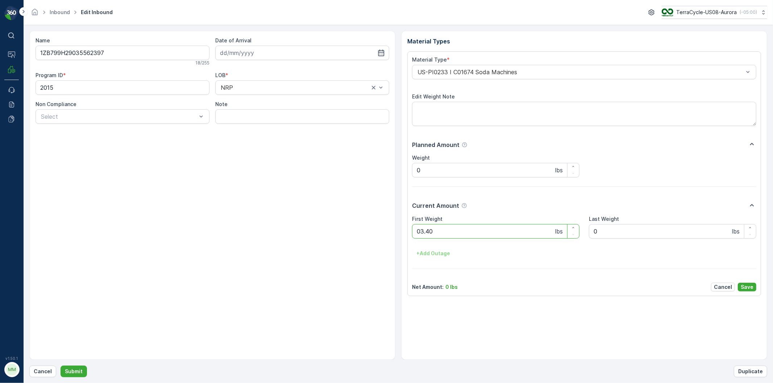
click at [61, 366] on button "Submit" at bounding box center [74, 372] width 26 height 12
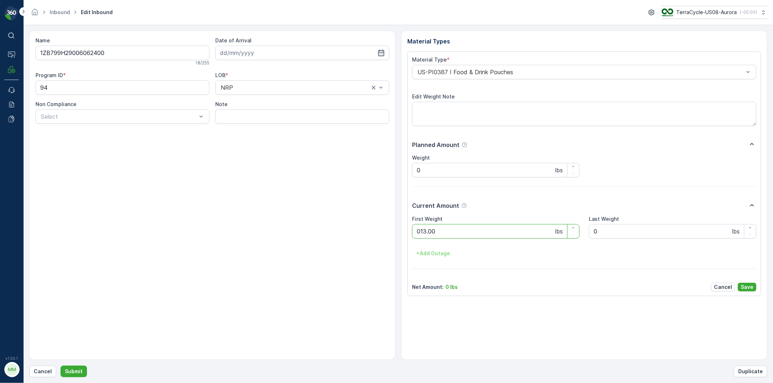
click at [61, 366] on button "Submit" at bounding box center [74, 372] width 26 height 12
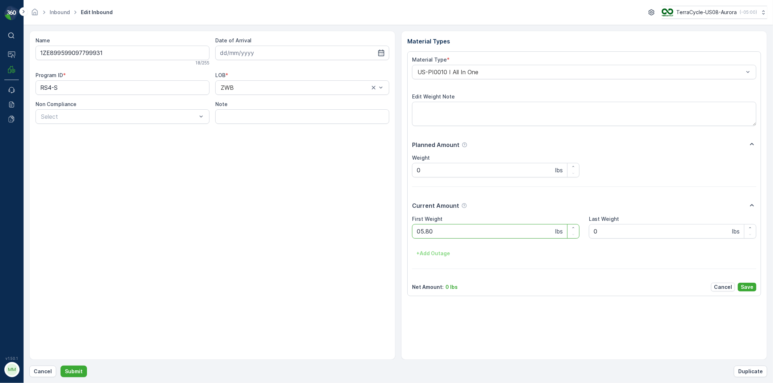
click at [61, 366] on button "Submit" at bounding box center [74, 372] width 26 height 12
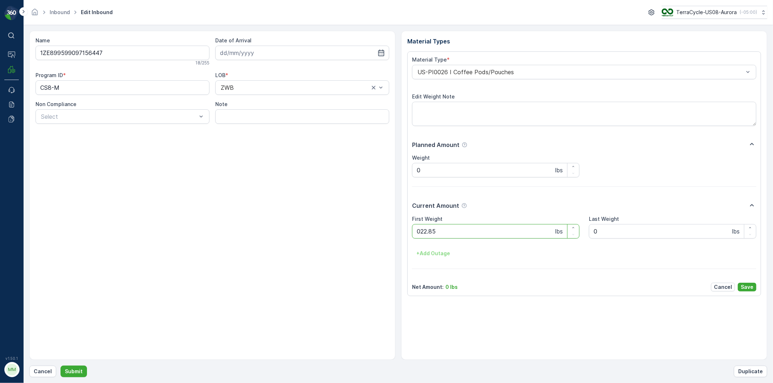
click at [61, 366] on button "Submit" at bounding box center [74, 372] width 26 height 12
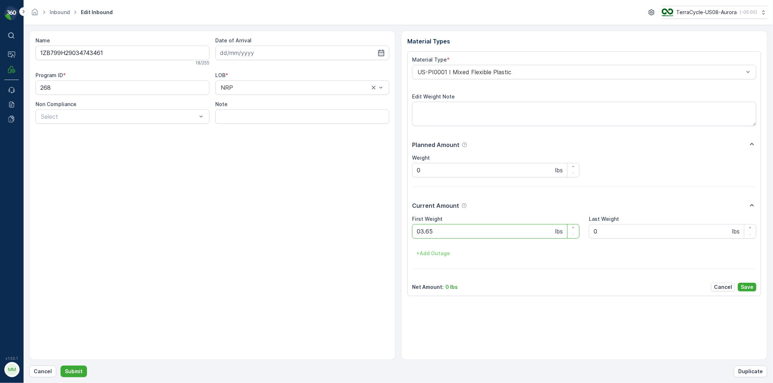
click at [61, 366] on button "Submit" at bounding box center [74, 372] width 26 height 12
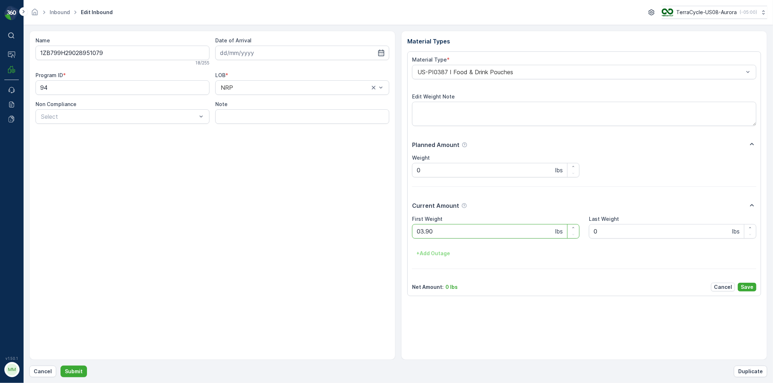
click at [61, 366] on button "Submit" at bounding box center [74, 372] width 26 height 12
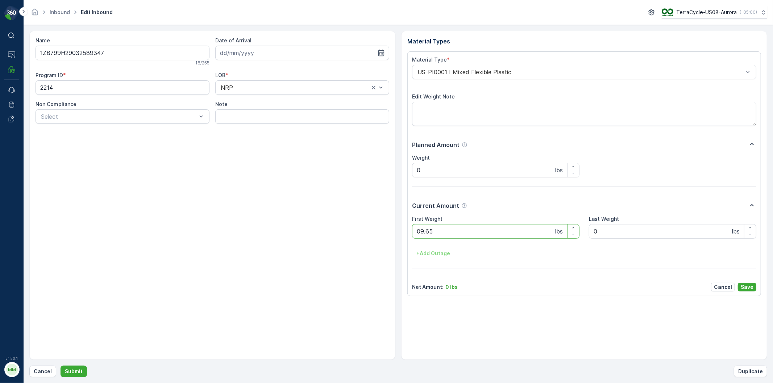
click at [61, 366] on button "Submit" at bounding box center [74, 372] width 26 height 12
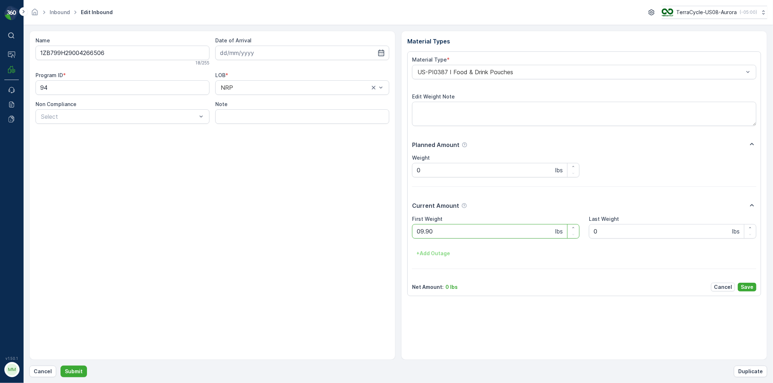
click at [61, 366] on button "Submit" at bounding box center [74, 372] width 26 height 12
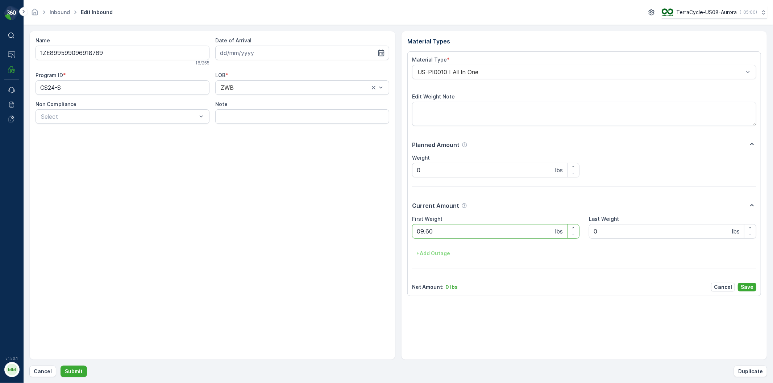
click at [61, 366] on button "Submit" at bounding box center [74, 372] width 26 height 12
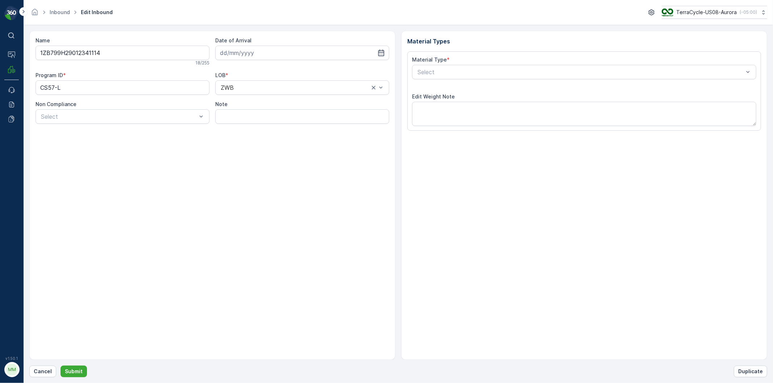
type input "[DATE]"
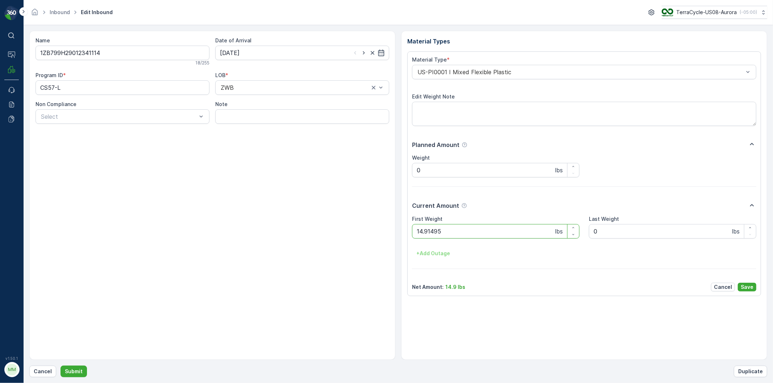
click at [61, 366] on button "Submit" at bounding box center [74, 372] width 26 height 12
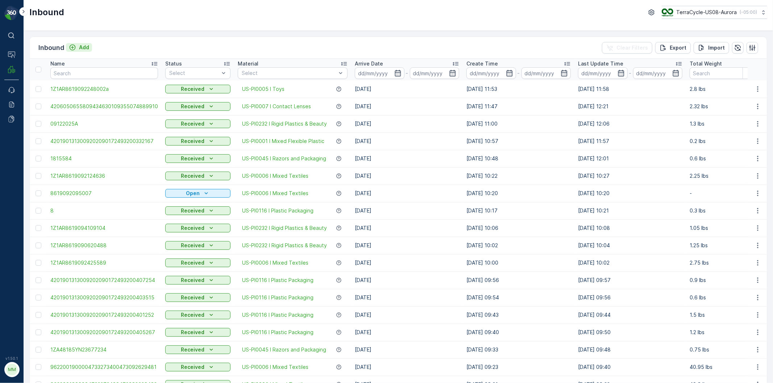
click at [83, 45] on p "Add" at bounding box center [84, 47] width 10 height 7
type input "791972"
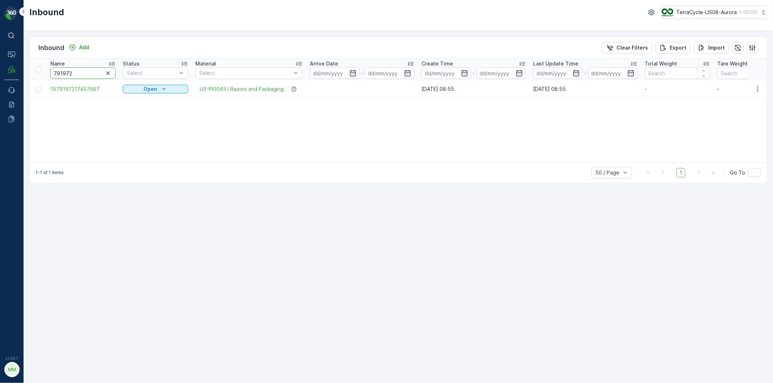
click at [97, 71] on input "791972" at bounding box center [82, 73] width 65 height 12
type input "79197"
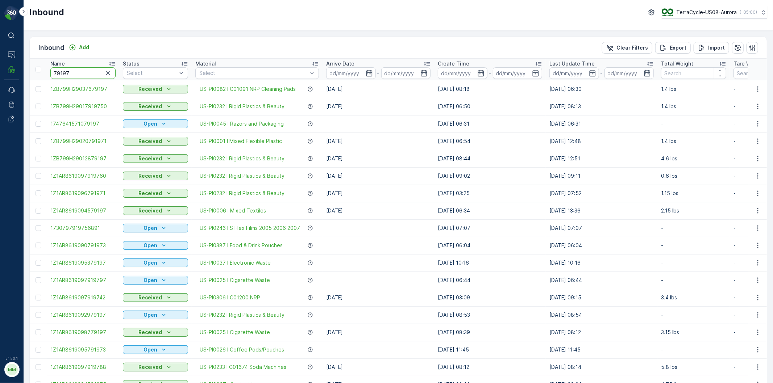
click at [92, 72] on input "79197" at bounding box center [82, 73] width 65 height 12
type input "79191086"
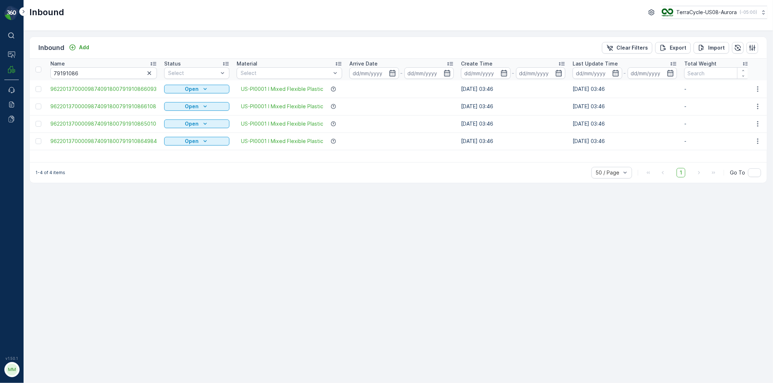
drag, startPoint x: 39, startPoint y: 122, endPoint x: 49, endPoint y: 122, distance: 10.1
click at [39, 122] on div at bounding box center [39, 124] width 6 height 6
click at [36, 121] on input "checkbox" at bounding box center [36, 121] width 0 height 0
click at [693, 50] on p "Print QR" at bounding box center [690, 47] width 22 height 7
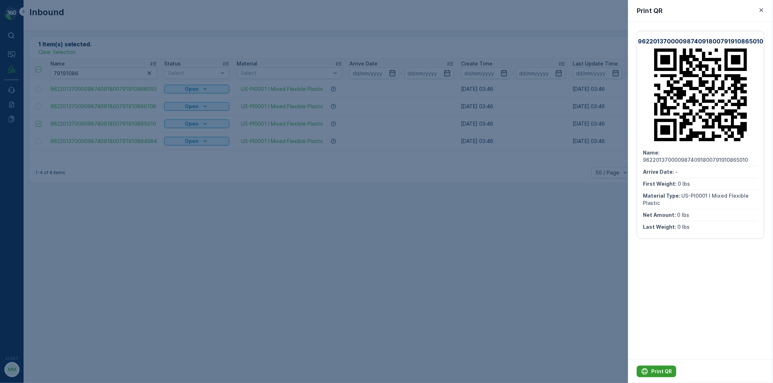
click at [649, 370] on div "Print QR" at bounding box center [656, 371] width 31 height 7
click at [116, 224] on div at bounding box center [386, 191] width 773 height 383
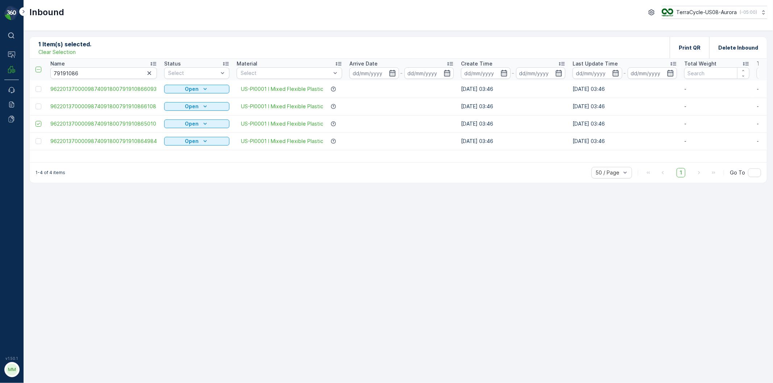
click at [64, 52] on p "Clear Selection" at bounding box center [56, 52] width 37 height 7
drag, startPoint x: 143, startPoint y: 75, endPoint x: 129, endPoint y: 87, distance: 18.8
click at [146, 75] on icon "button" at bounding box center [149, 73] width 7 height 7
click at [372, 345] on div "Inbound Add Clear Filters Export Import Name Status Select Material Select Arri…" at bounding box center [398, 207] width 749 height 353
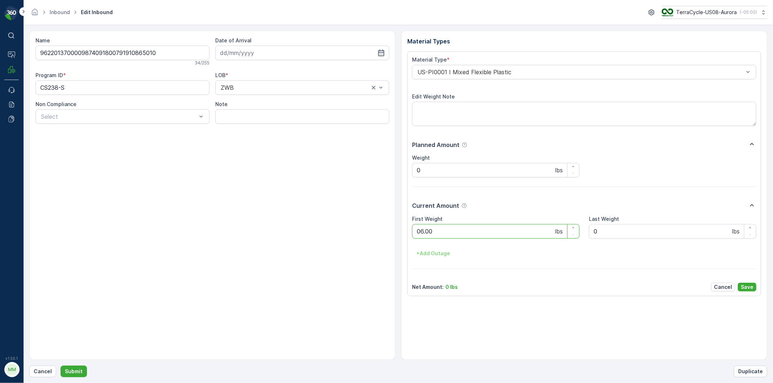
click at [61, 366] on button "Submit" at bounding box center [74, 372] width 26 height 12
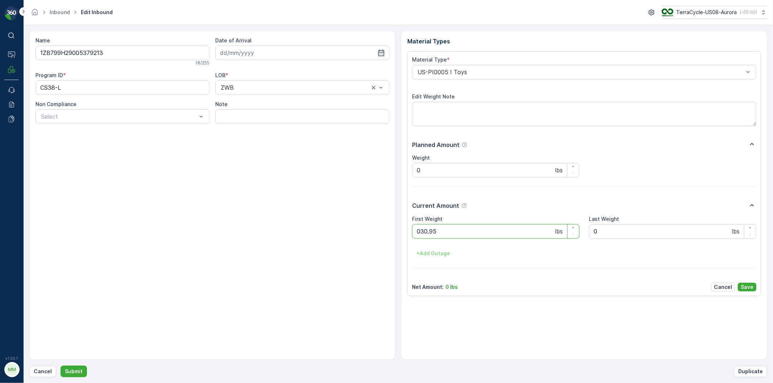
click at [61, 366] on button "Submit" at bounding box center [74, 372] width 26 height 12
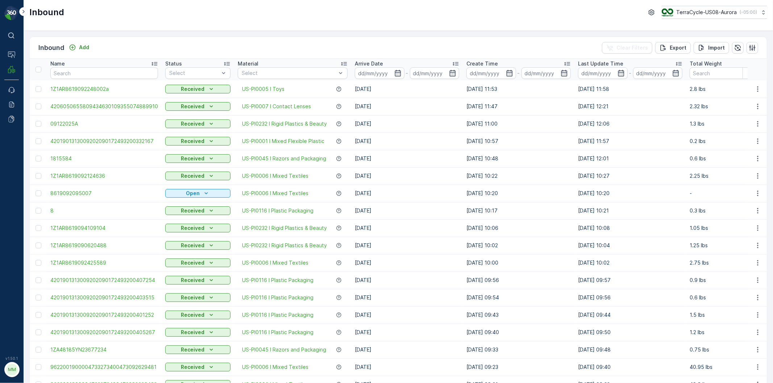
click at [197, 147] on td "Received" at bounding box center [198, 141] width 72 height 17
click button "Received" at bounding box center [197, 141] width 65 height 9
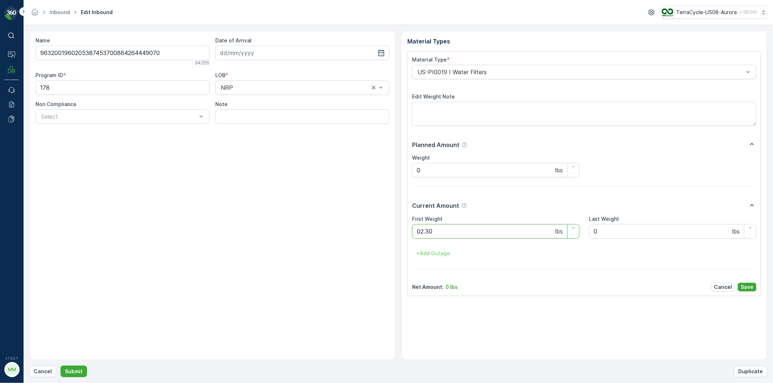
click at [61, 366] on button "Submit" at bounding box center [74, 372] width 26 height 12
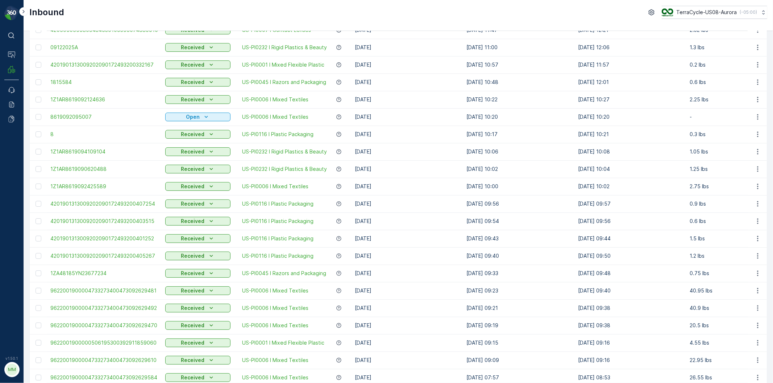
scroll to position [80, 0]
